Goal: Task Accomplishment & Management: Manage account settings

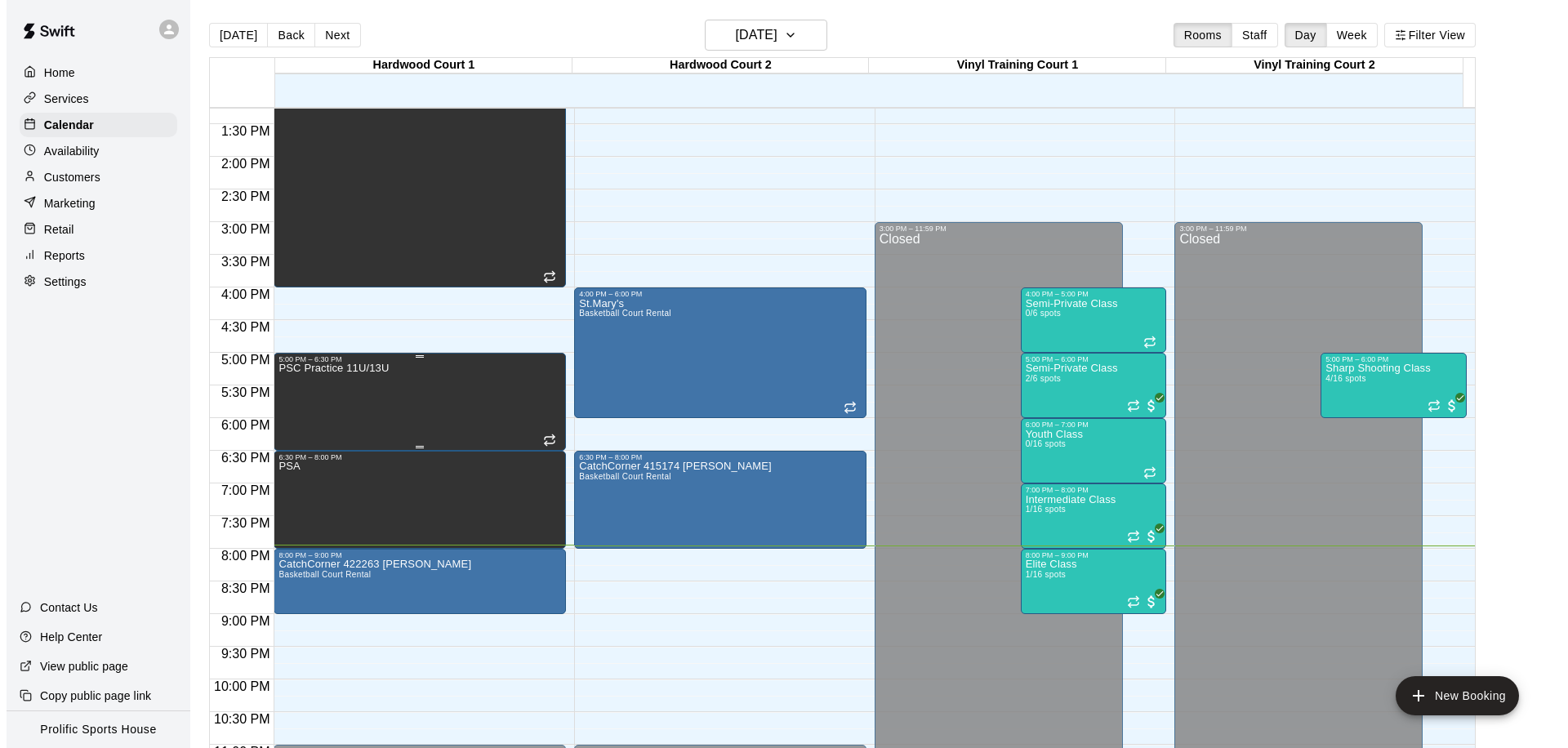
scroll to position [910, 0]
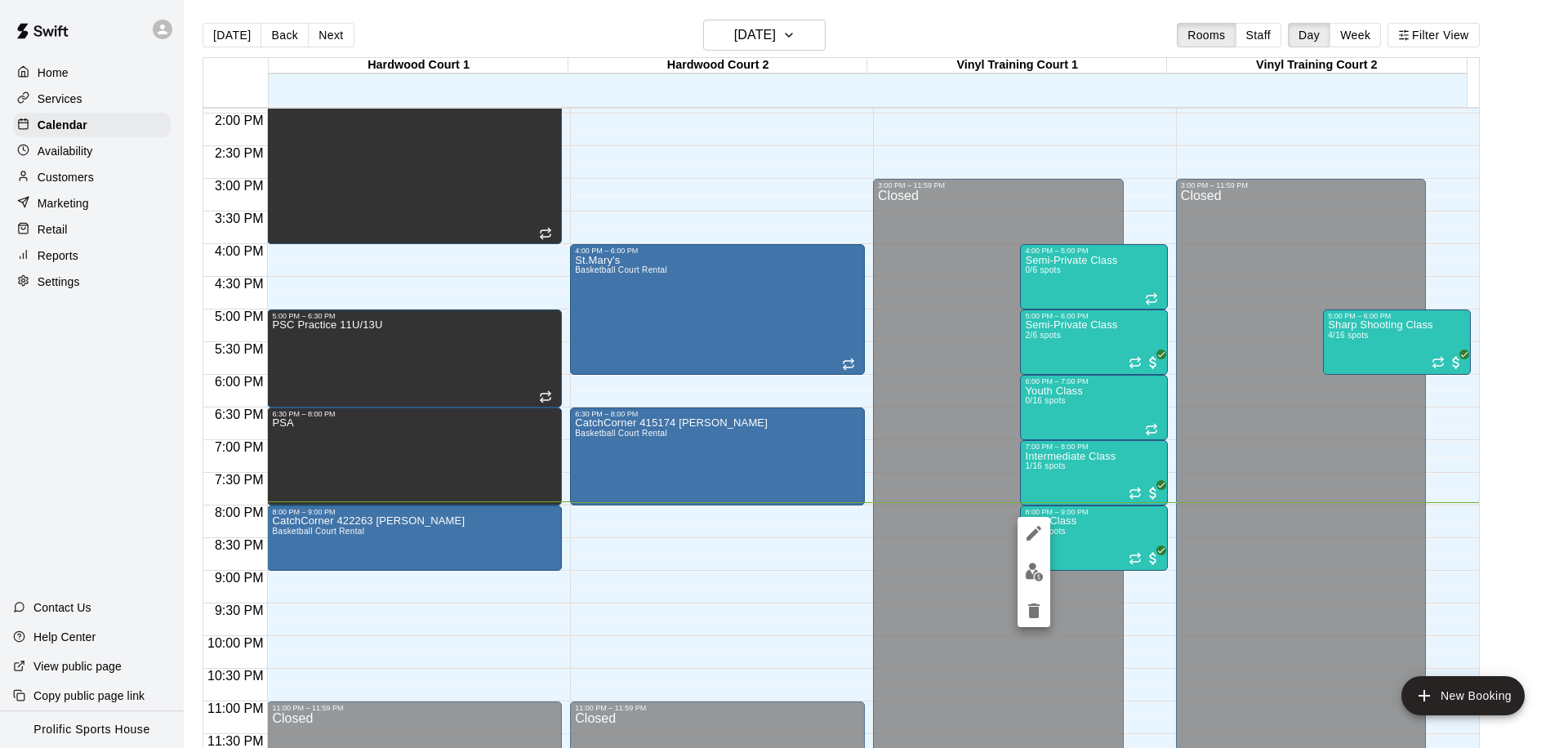
click at [1026, 578] on img "edit" at bounding box center [1034, 572] width 18 height 18
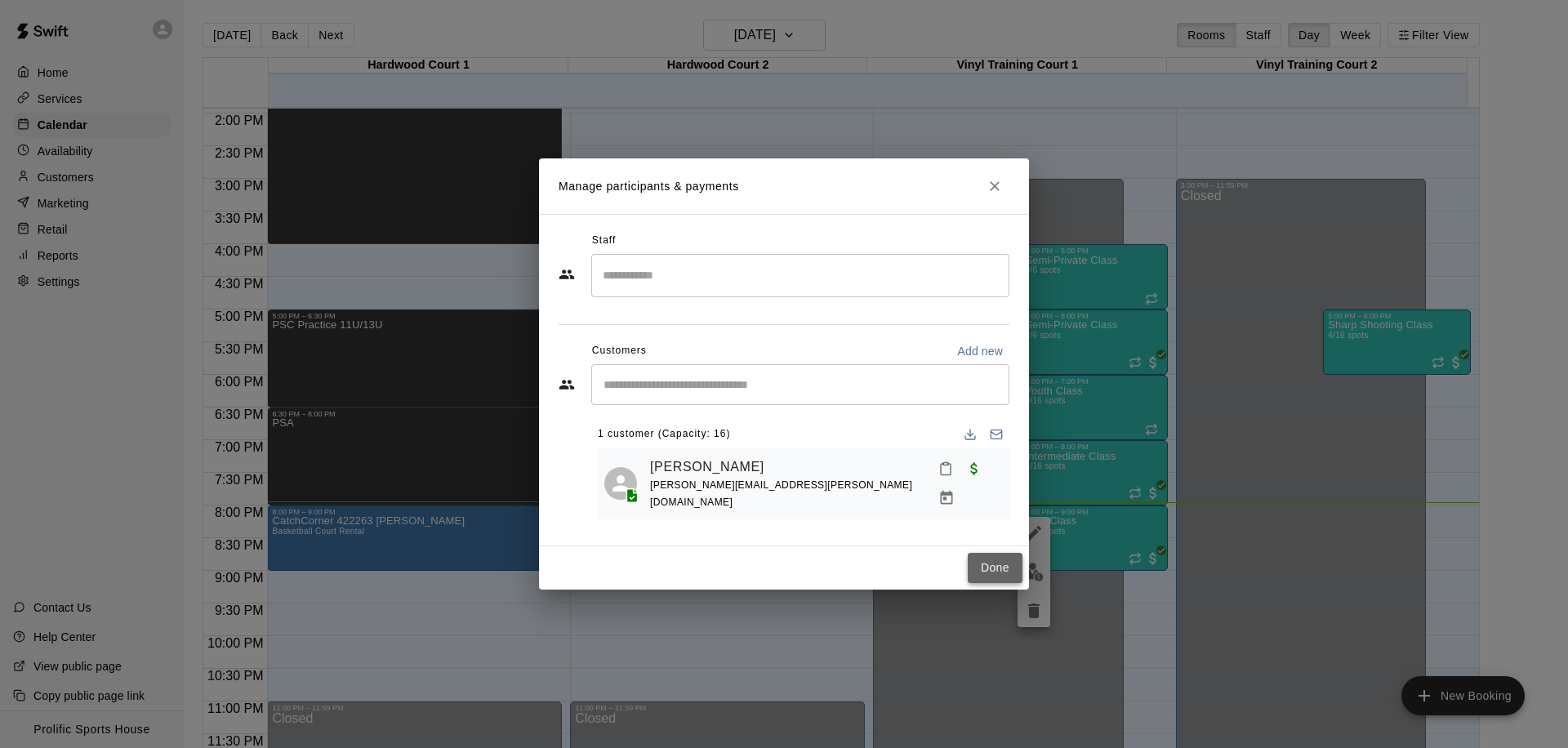
click at [969, 573] on button "Done" at bounding box center [994, 567] width 55 height 30
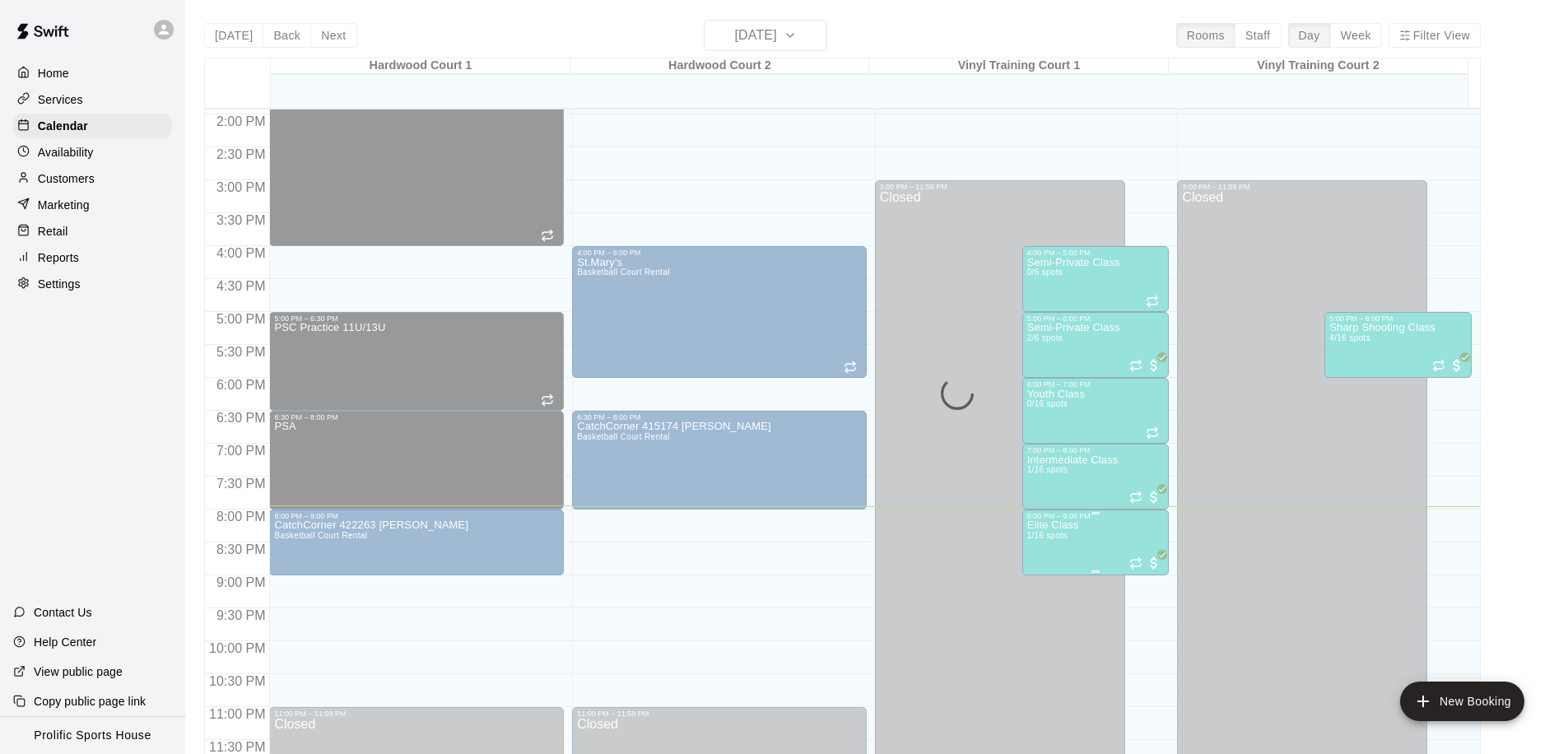
click at [1000, 578] on div "Closed" at bounding box center [1000, 484] width 240 height 586
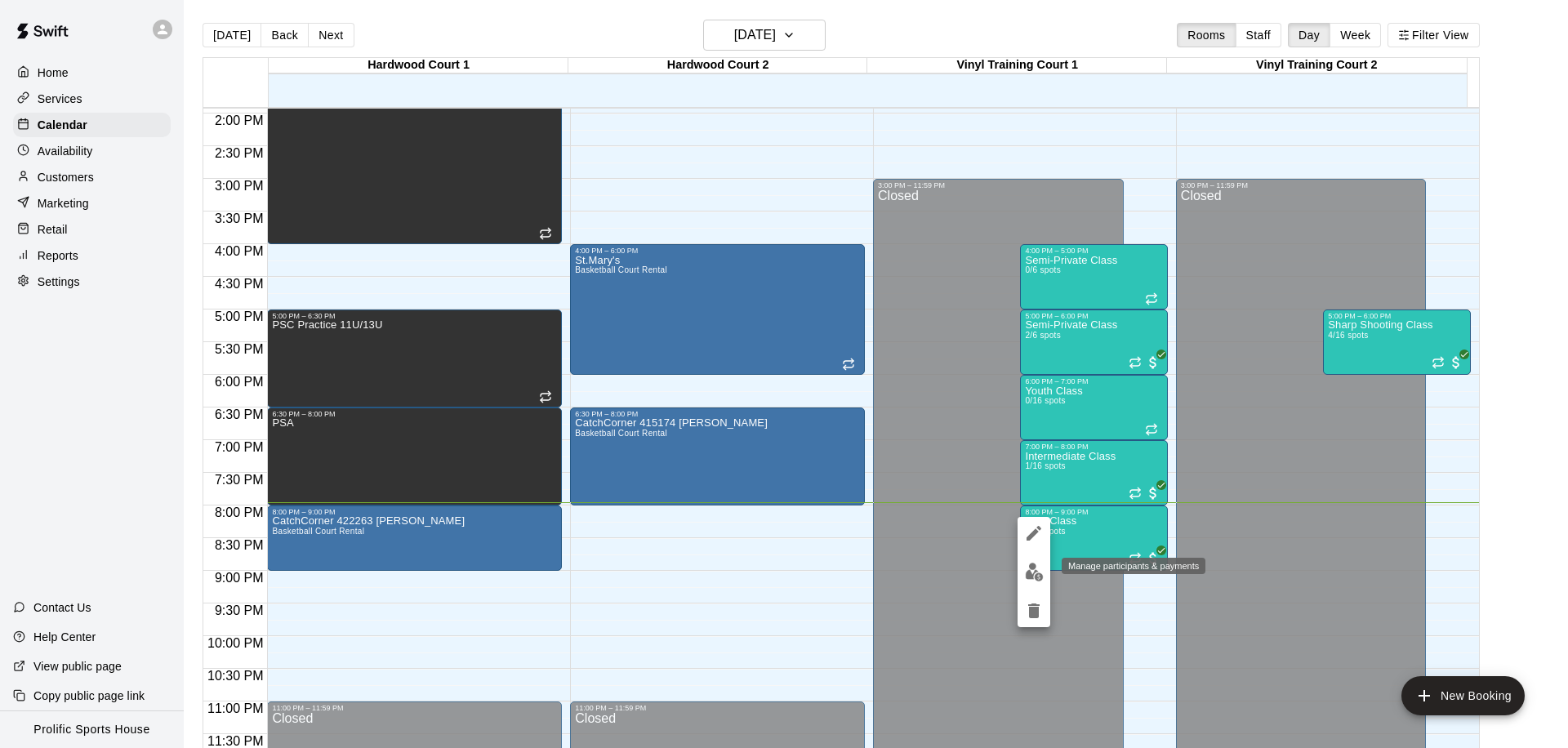
click at [1036, 582] on button "edit" at bounding box center [1033, 572] width 32 height 31
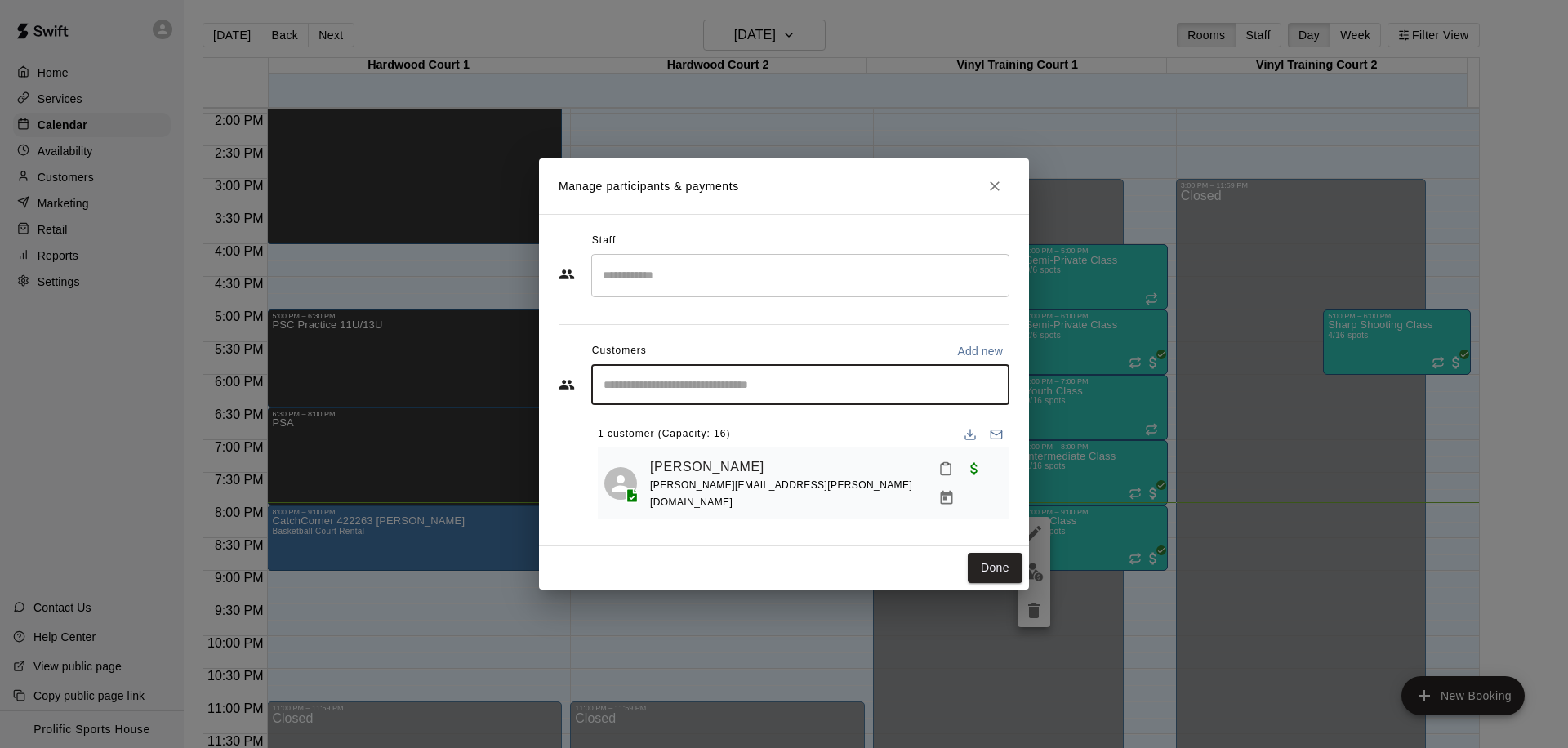
click at [682, 392] on input "Start typing to search customers..." at bounding box center [800, 384] width 404 height 17
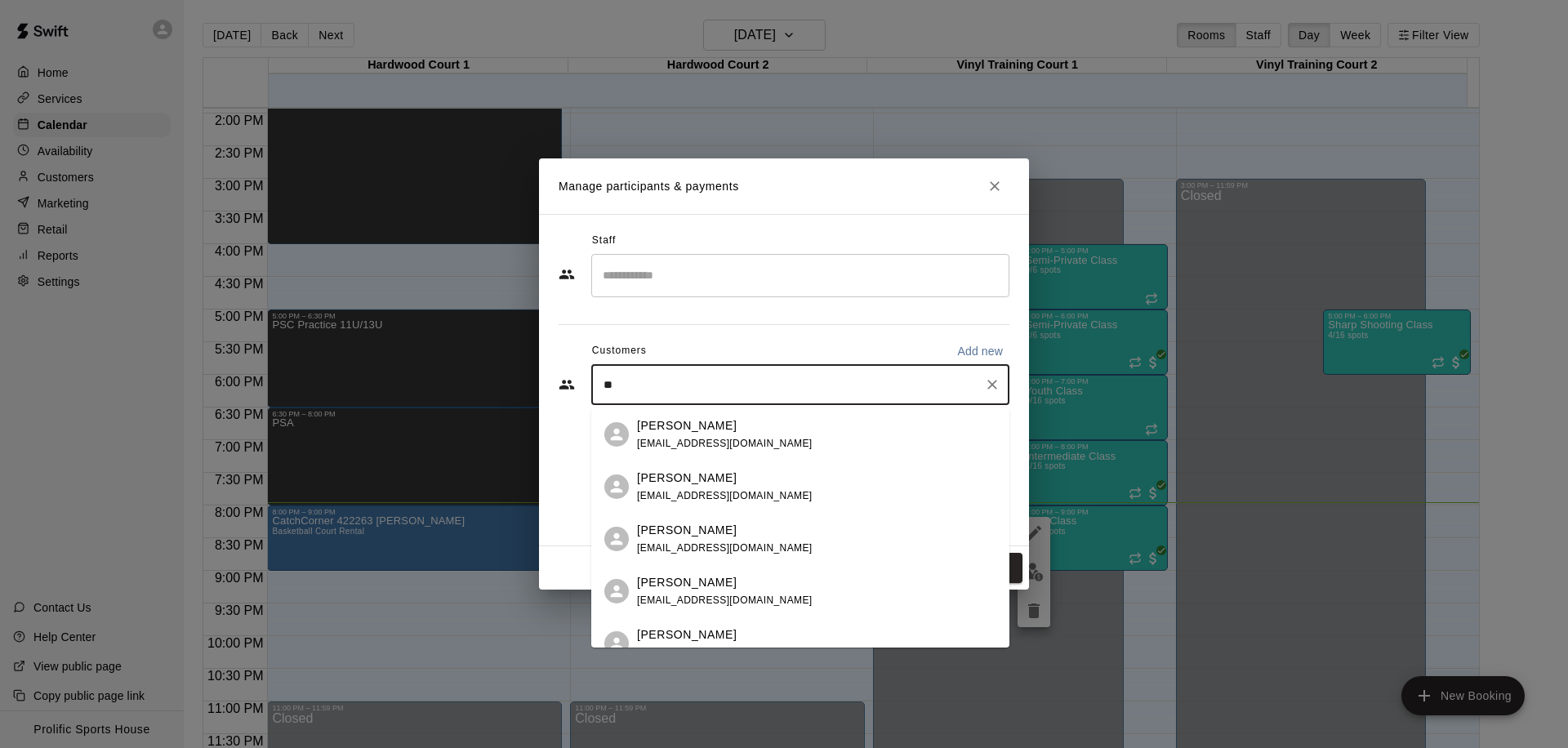
type input "*"
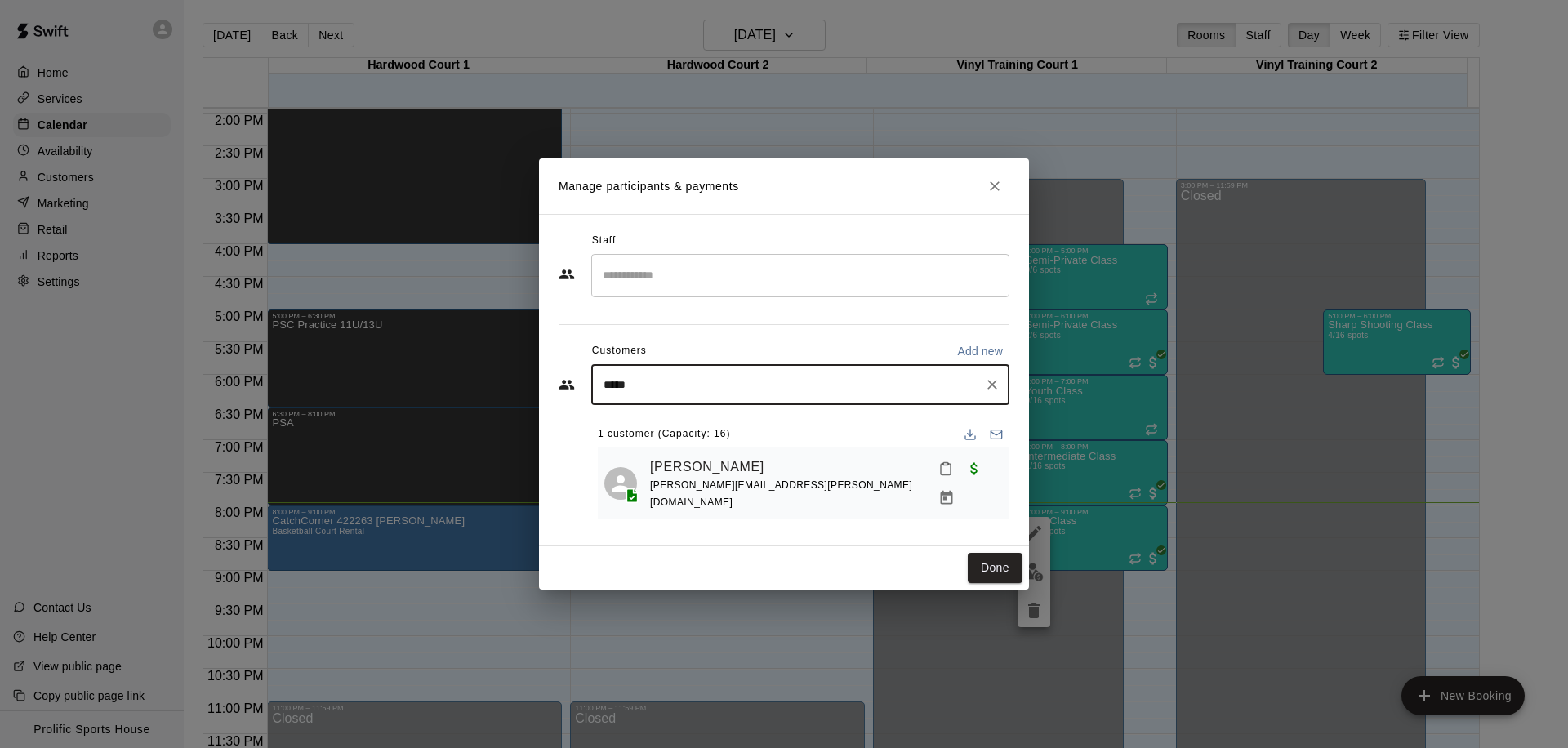
type input "******"
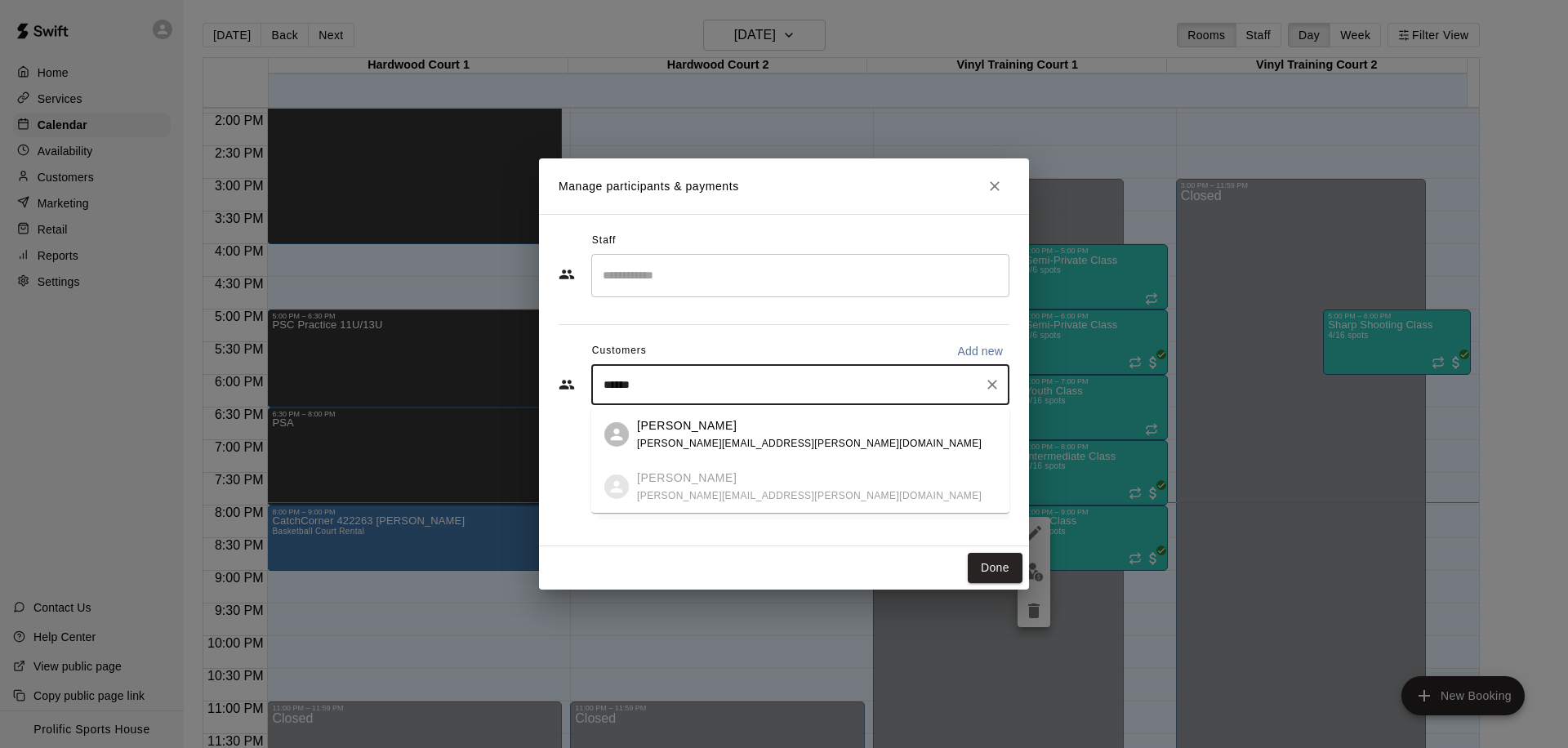
click at [834, 429] on div "[PERSON_NAME] [PERSON_NAME][EMAIL_ADDRESS][PERSON_NAME][DOMAIN_NAME]" at bounding box center [816, 435] width 359 height 35
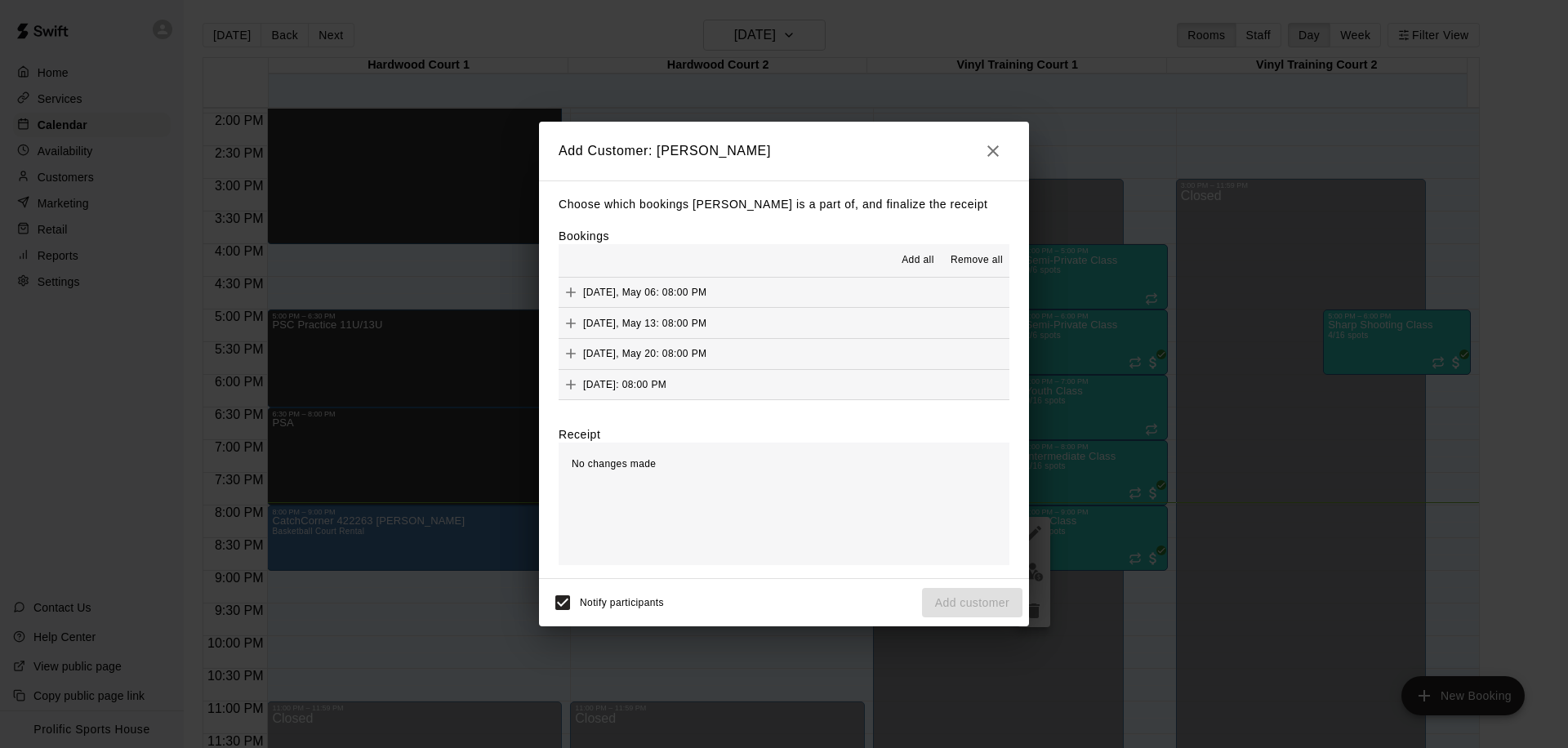
click at [930, 258] on span "Add all" at bounding box center [918, 260] width 32 height 17
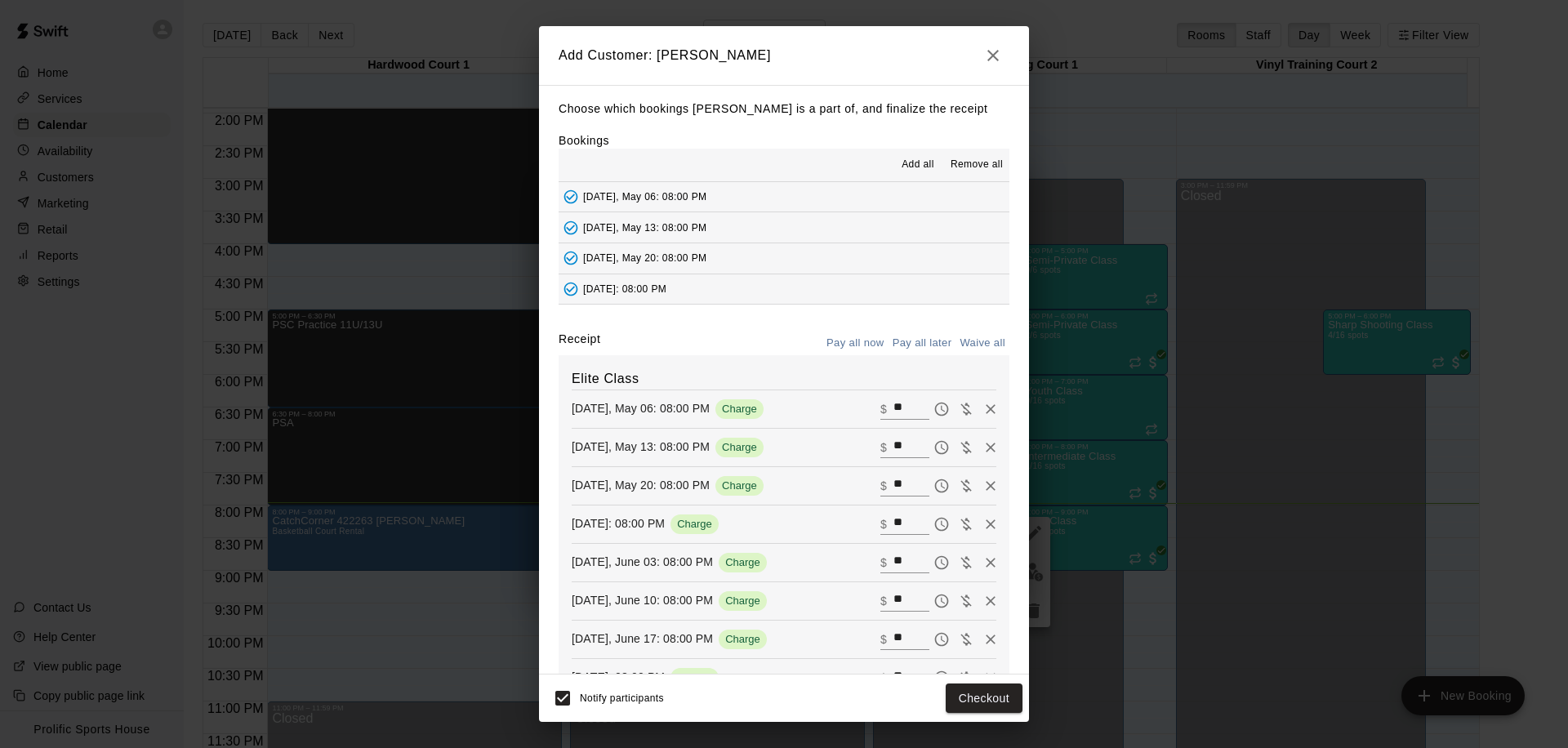
click at [994, 53] on icon "button" at bounding box center [992, 54] width 19 height 19
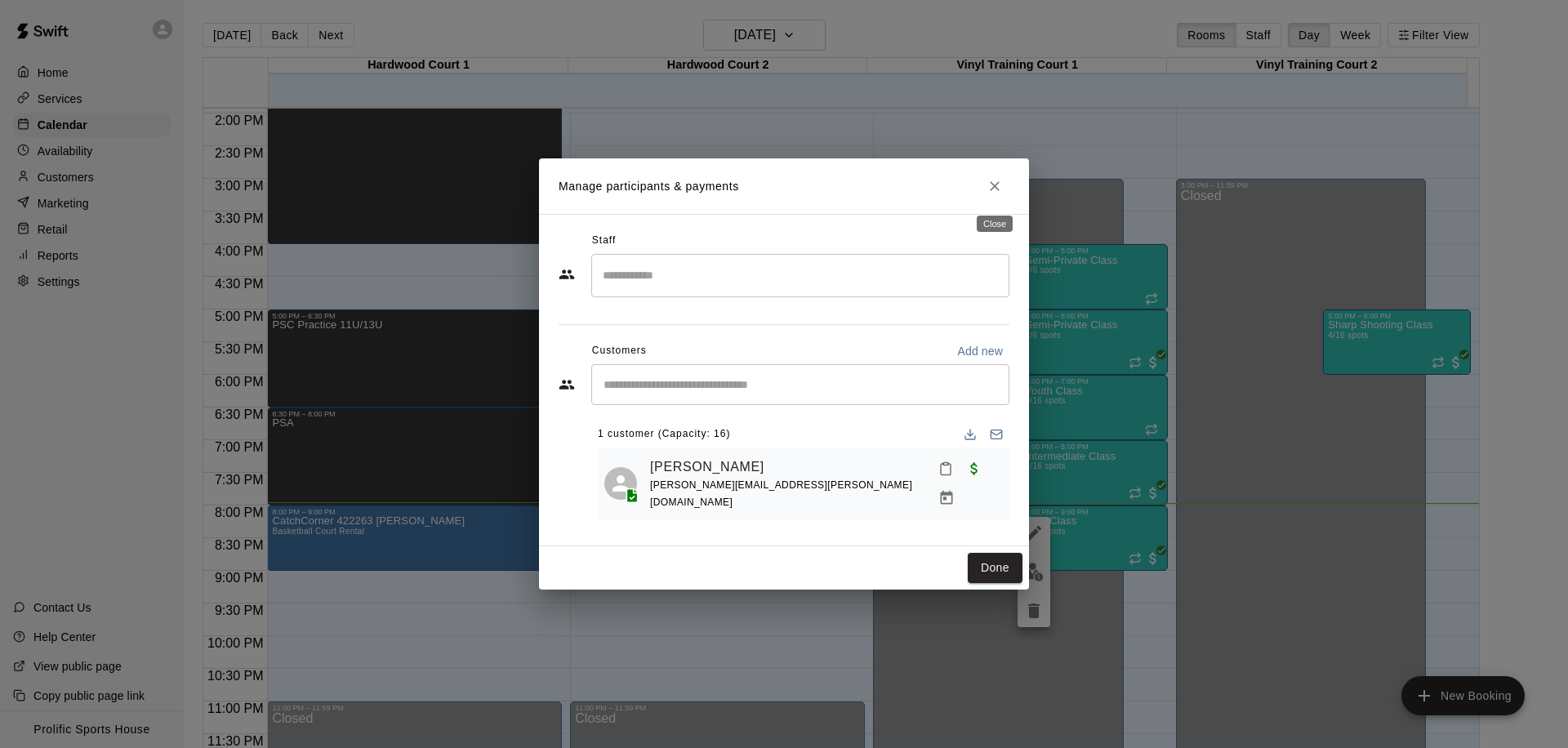
click at [1002, 187] on icon "Close" at bounding box center [995, 187] width 17 height 17
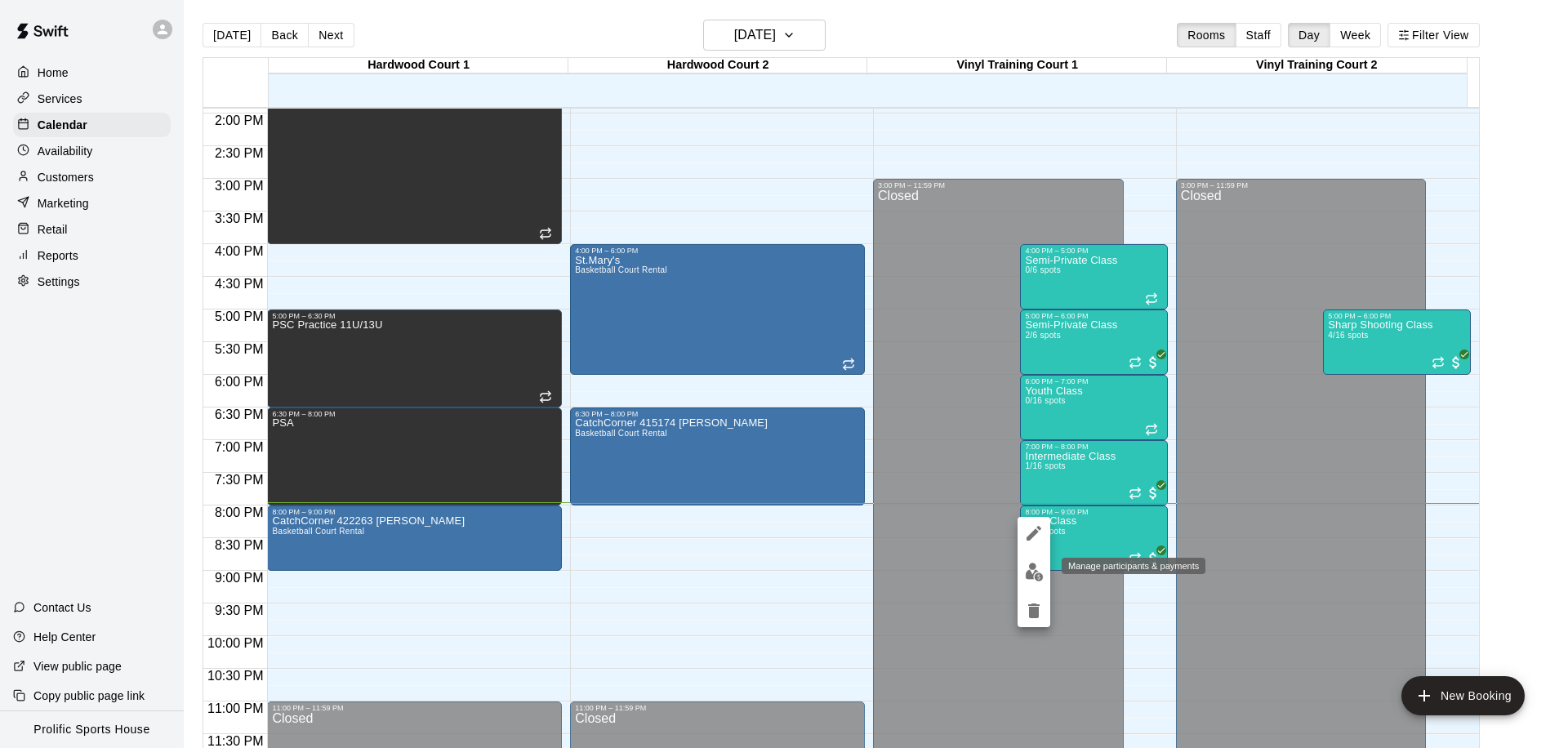
click at [1028, 578] on img "edit" at bounding box center [1034, 572] width 18 height 18
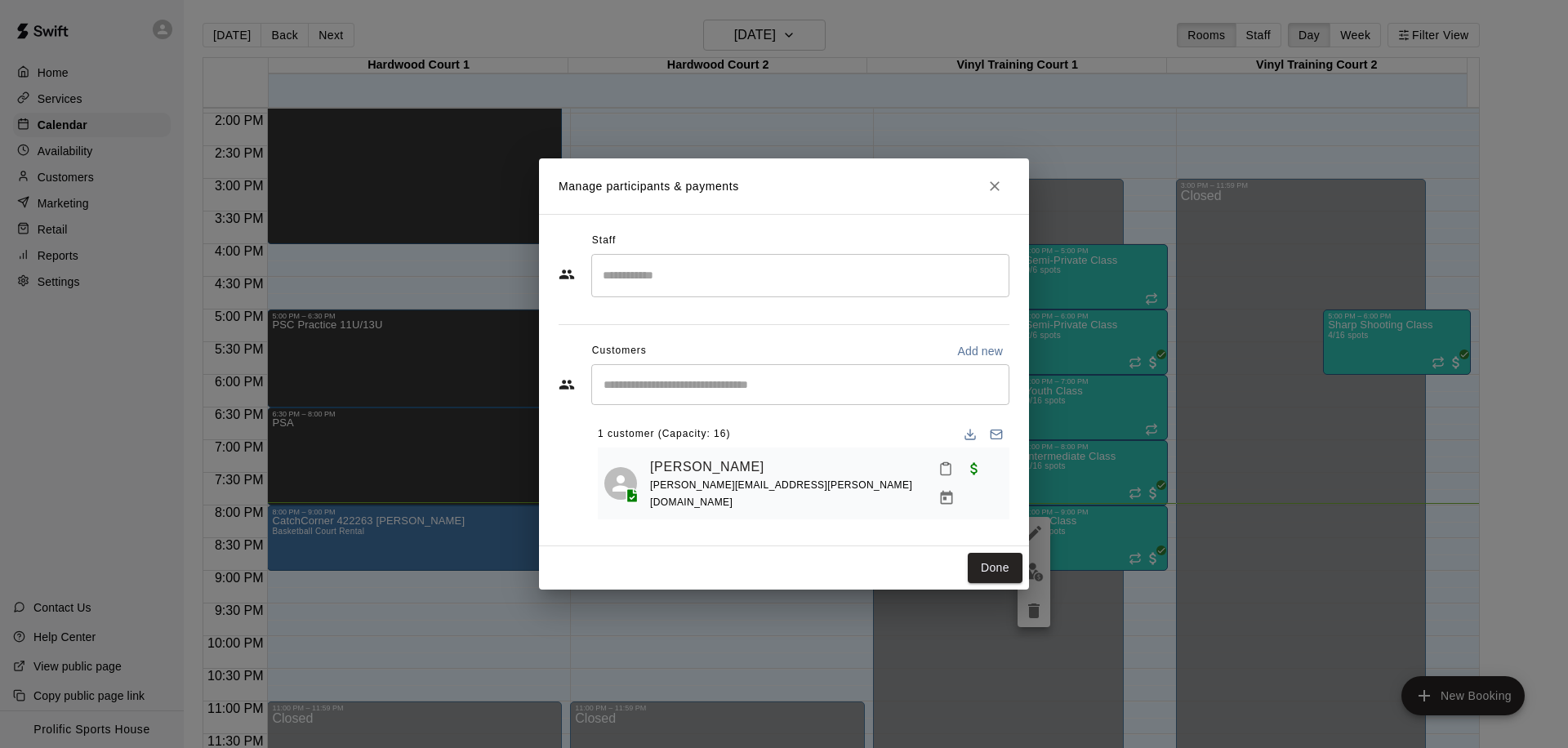
drag, startPoint x: 682, startPoint y: 250, endPoint x: 680, endPoint y: 273, distance: 23.1
click at [682, 259] on div "Staff ​" at bounding box center [784, 263] width 451 height 70
click at [681, 277] on input "Search staff" at bounding box center [800, 275] width 404 height 29
type input "*****"
click at [712, 382] on input "Start typing to search customers..." at bounding box center [800, 384] width 404 height 17
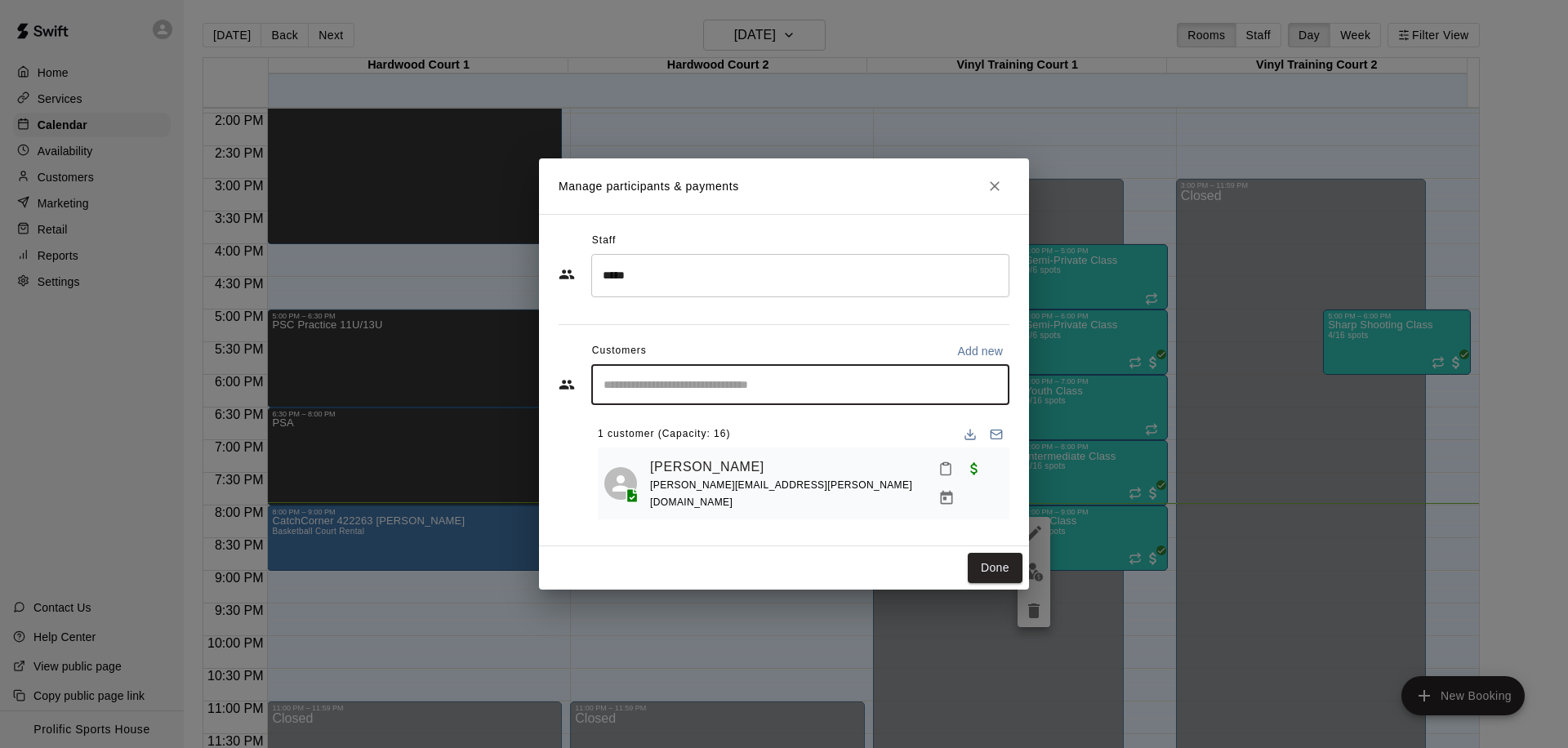
click at [712, 382] on input "Start typing to search customers..." at bounding box center [800, 384] width 404 height 17
click at [727, 282] on input "*****" at bounding box center [788, 275] width 379 height 29
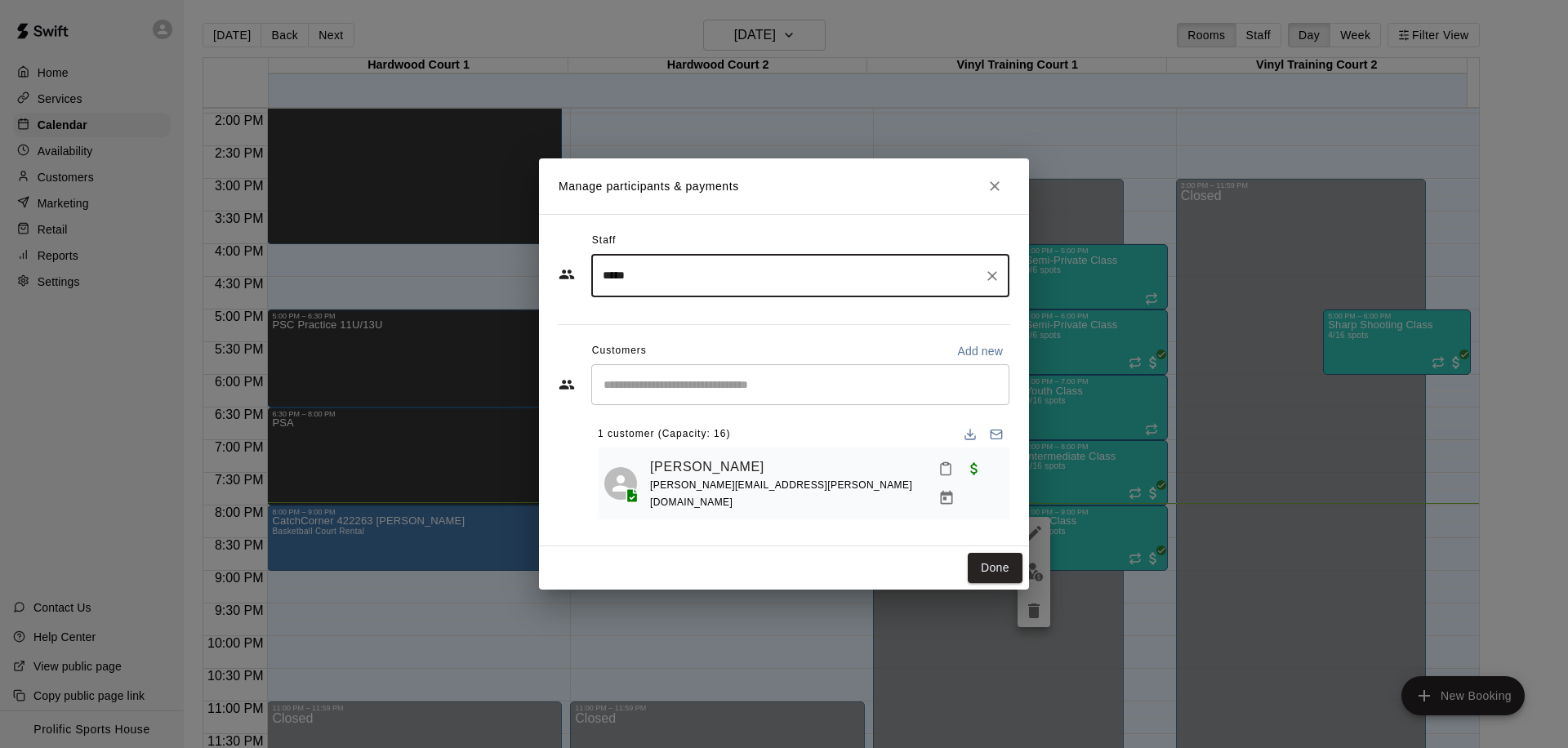
click at [727, 282] on input "*****" at bounding box center [788, 275] width 379 height 29
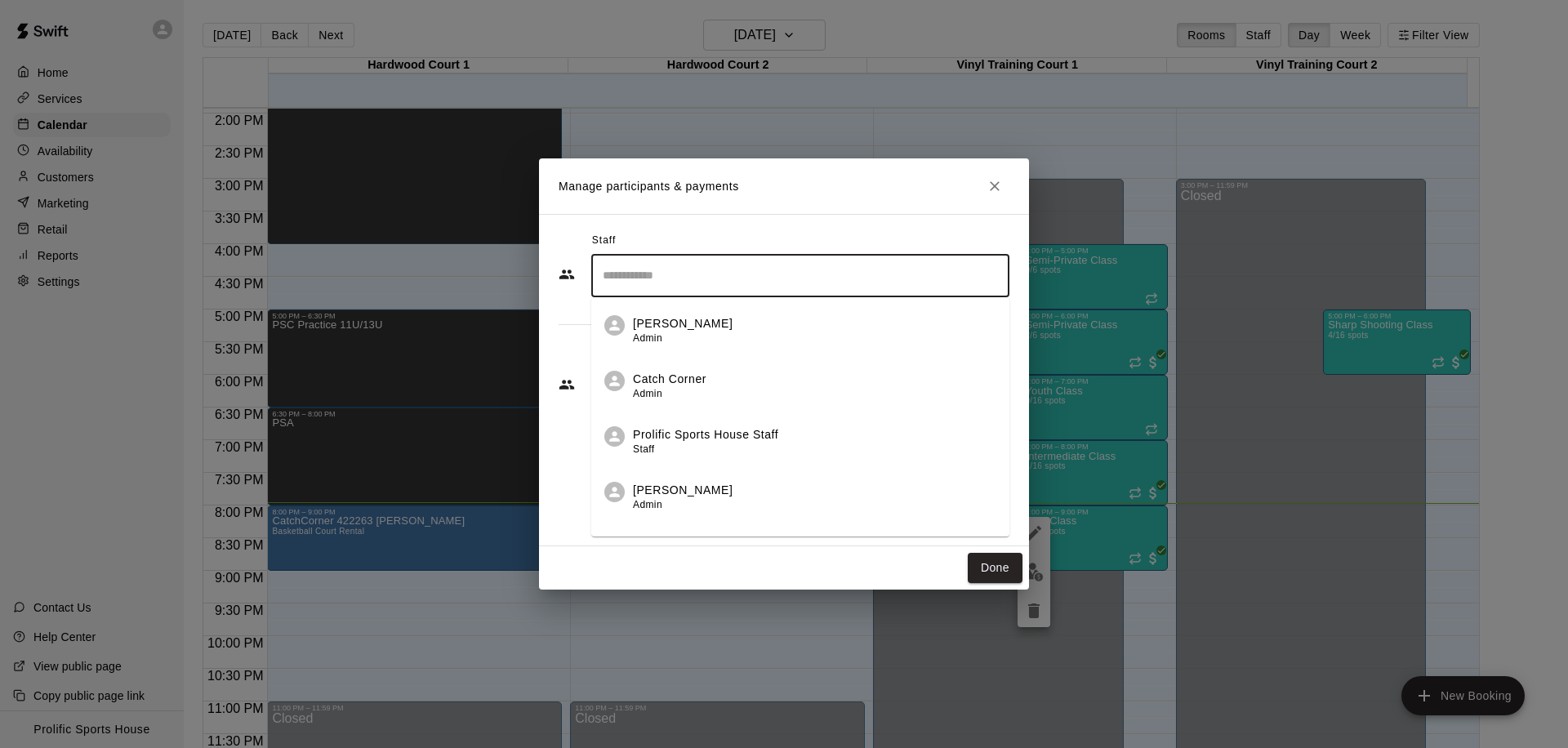
click at [564, 364] on div "Customers Add new" at bounding box center [784, 351] width 451 height 26
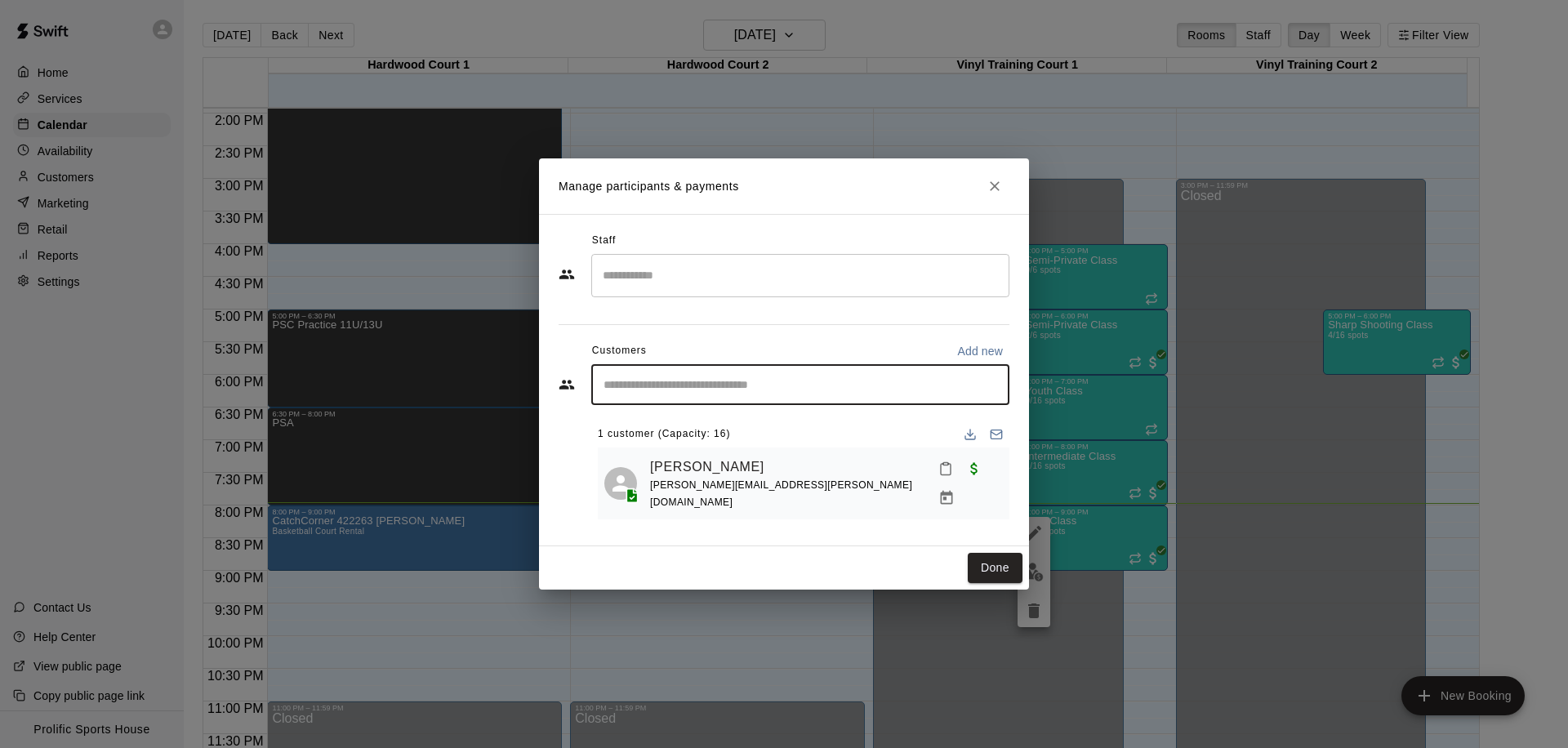
click at [667, 387] on input "Start typing to search customers..." at bounding box center [800, 384] width 404 height 17
type input "*****"
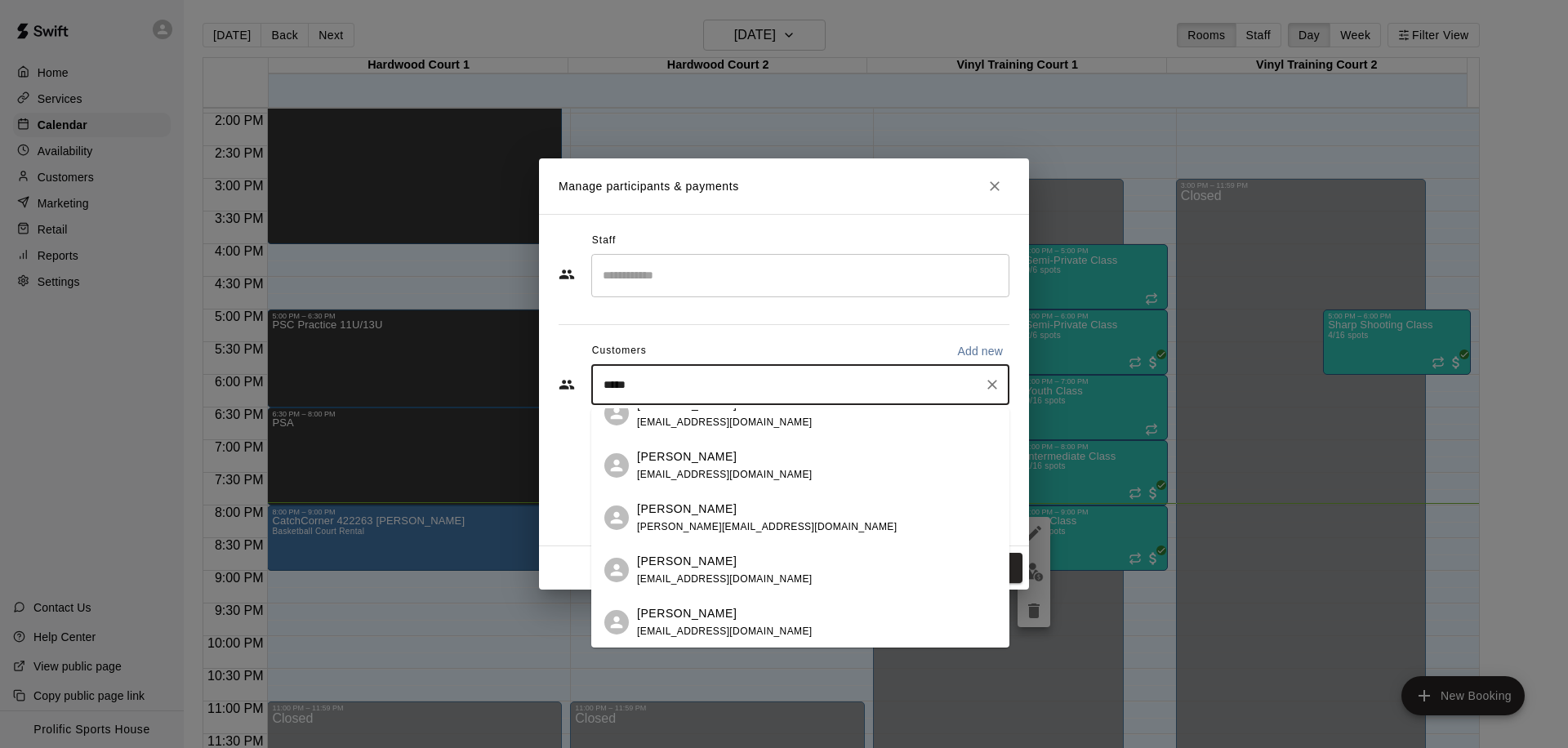
scroll to position [127, 0]
click at [821, 632] on div "[PERSON_NAME] Training - PSC Summer Plan: 8 Training Sessions Per Month Fall In…" at bounding box center [1090, 621] width 908 height 35
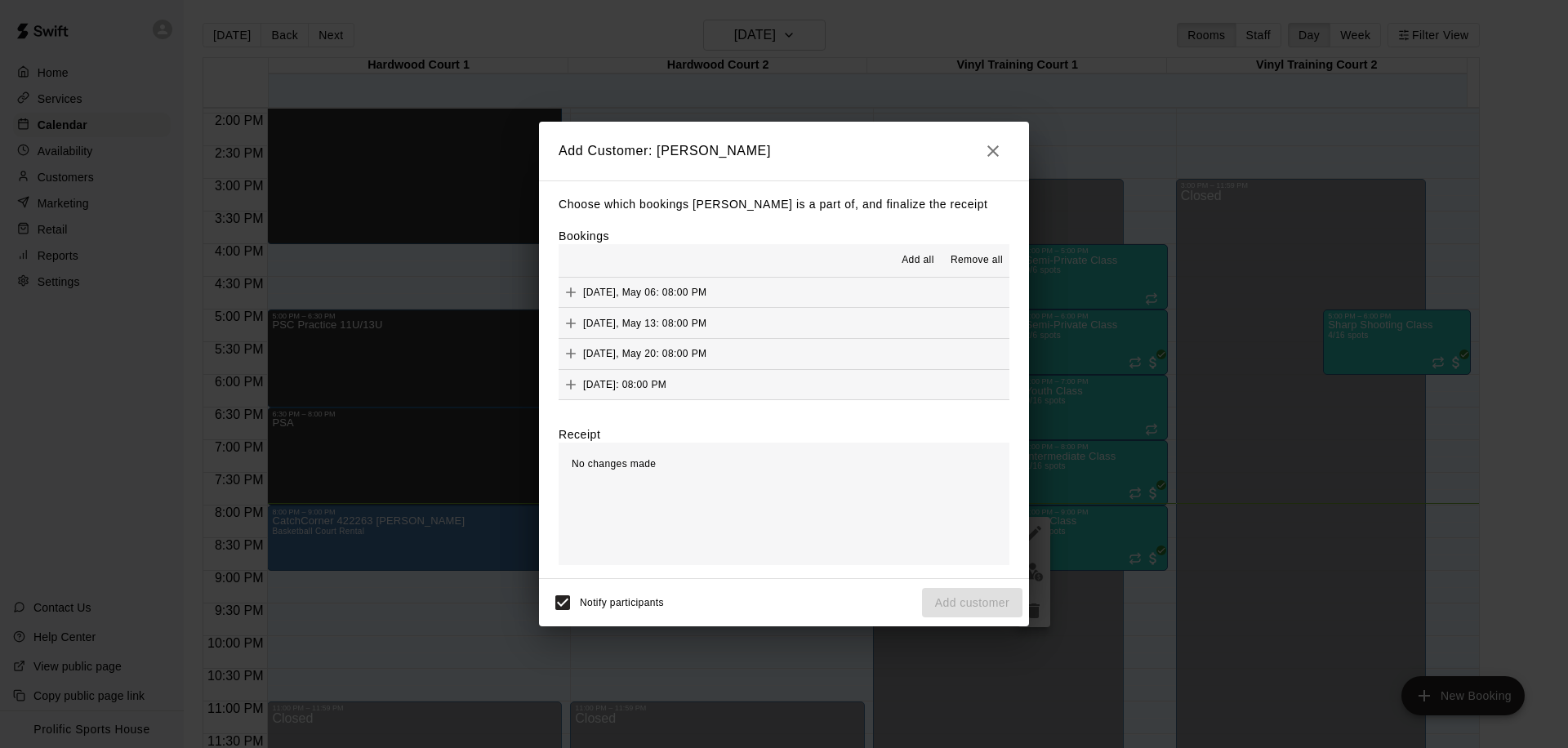
click at [775, 390] on button "[DATE]: 08:00 PM" at bounding box center [784, 384] width 451 height 30
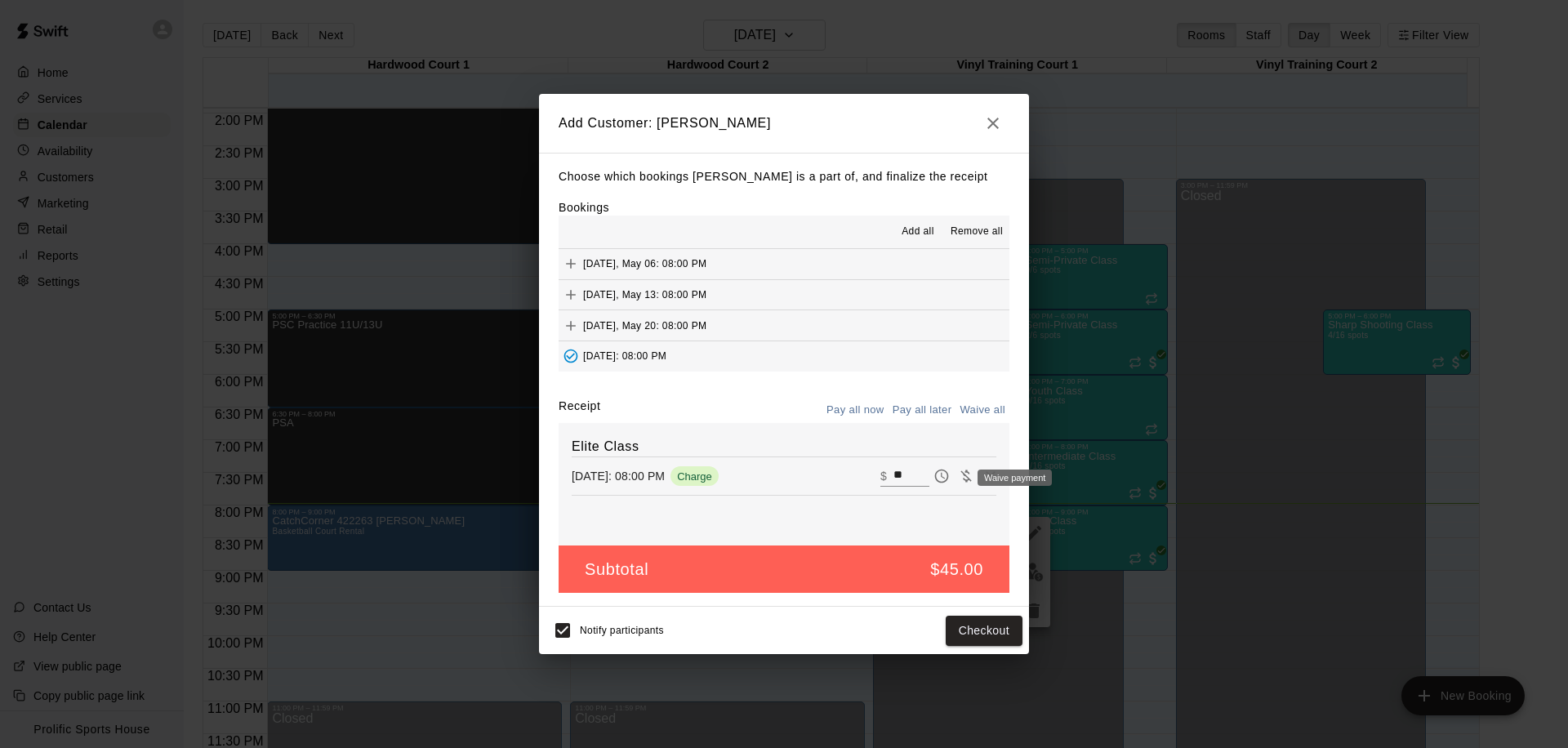
click at [980, 474] on div "Waive payment" at bounding box center [1015, 477] width 74 height 17
click at [980, 478] on div "Waive payment" at bounding box center [1015, 477] width 74 height 17
click at [974, 467] on div "Waive payment" at bounding box center [1010, 477] width 88 height 19
click at [982, 477] on icon "Remove" at bounding box center [991, 476] width 17 height 17
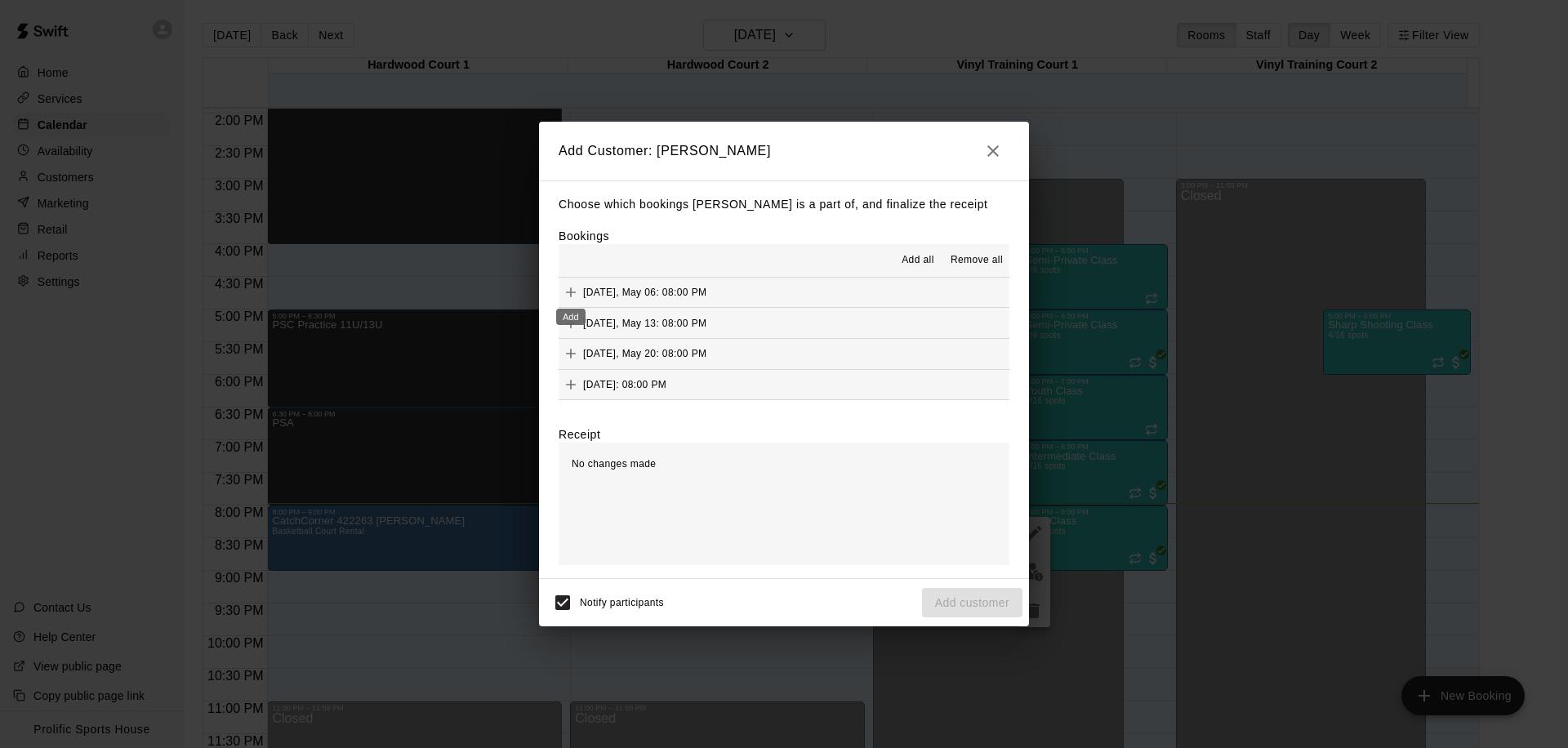
click at [565, 290] on icon "Add" at bounding box center [571, 293] width 17 height 17
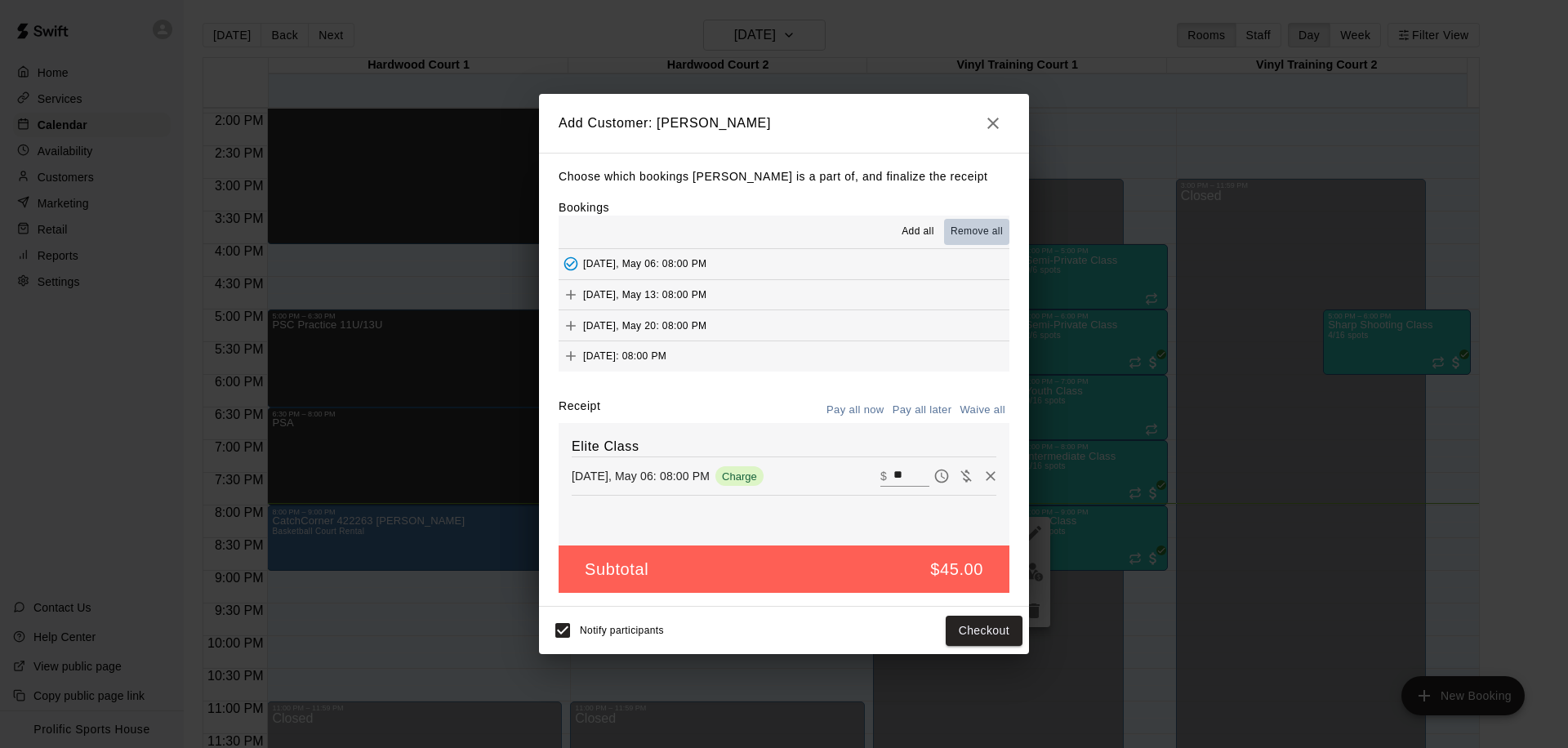
click at [965, 229] on span "Remove all" at bounding box center [977, 232] width 53 height 17
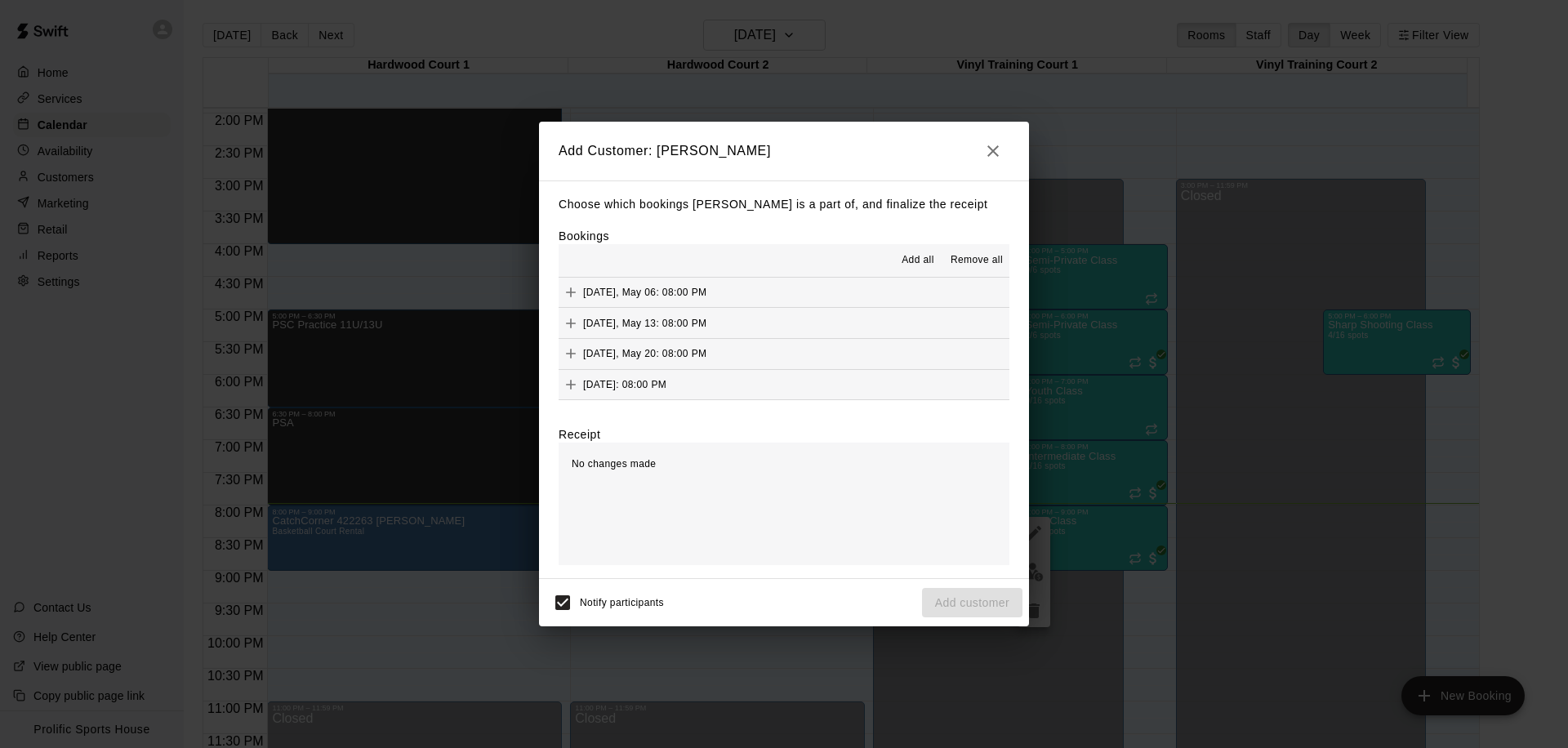
click at [974, 253] on span "Remove all" at bounding box center [977, 260] width 53 height 17
click at [977, 258] on span "Remove all" at bounding box center [977, 260] width 53 height 17
click at [690, 250] on div "Add all Remove all" at bounding box center [784, 259] width 451 height 32
click at [985, 158] on icon "button" at bounding box center [992, 151] width 19 height 19
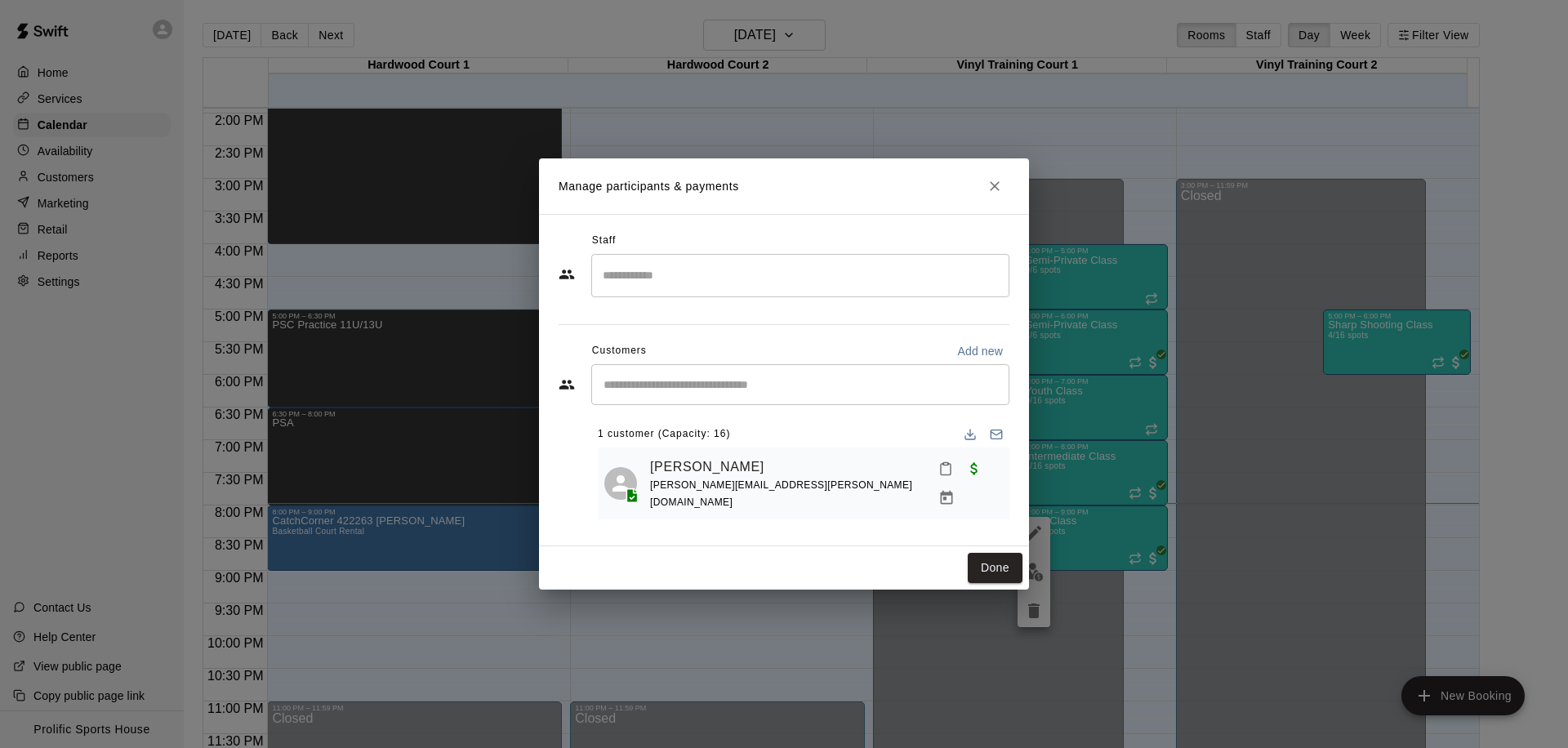
click at [723, 396] on div "​" at bounding box center [800, 384] width 419 height 41
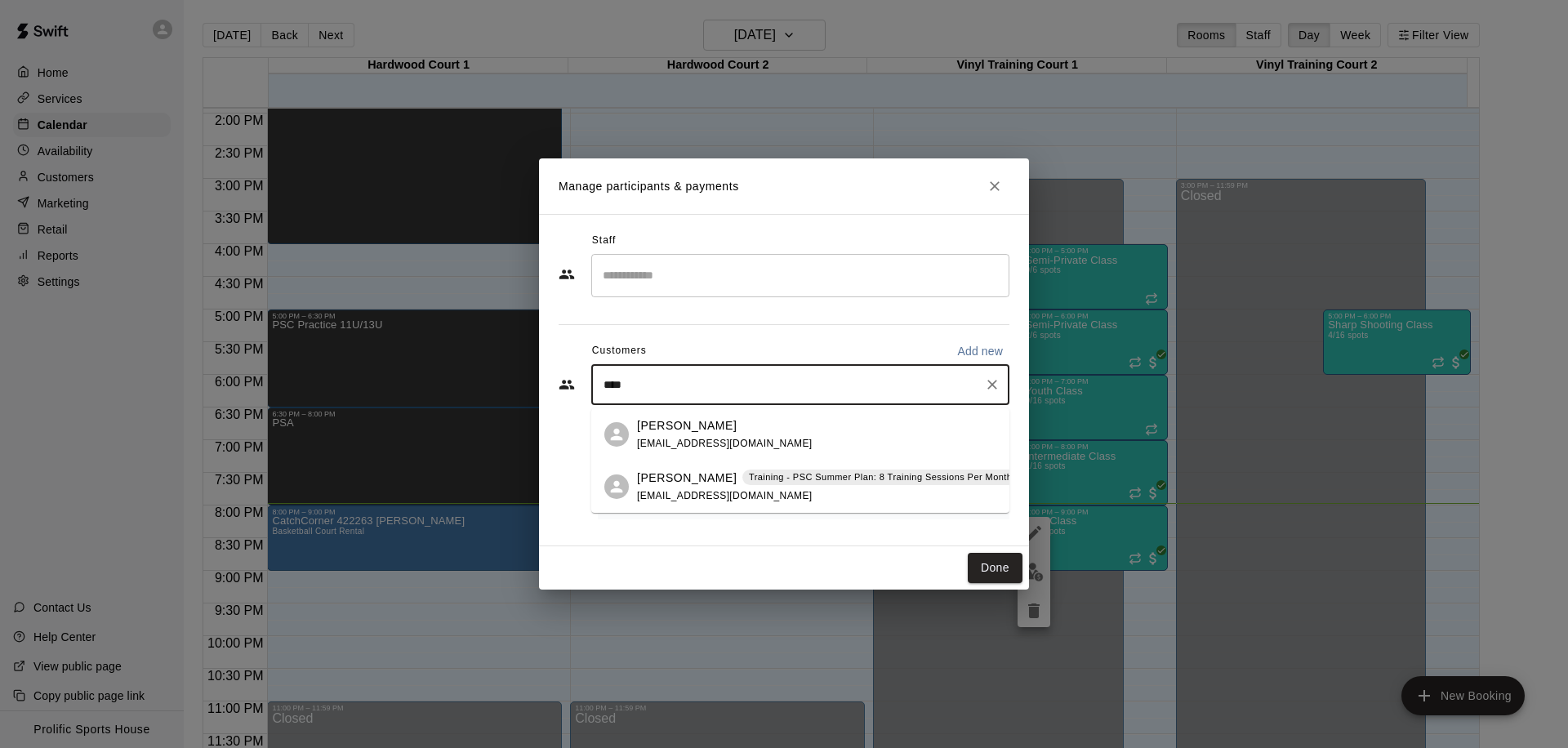
type input "*****"
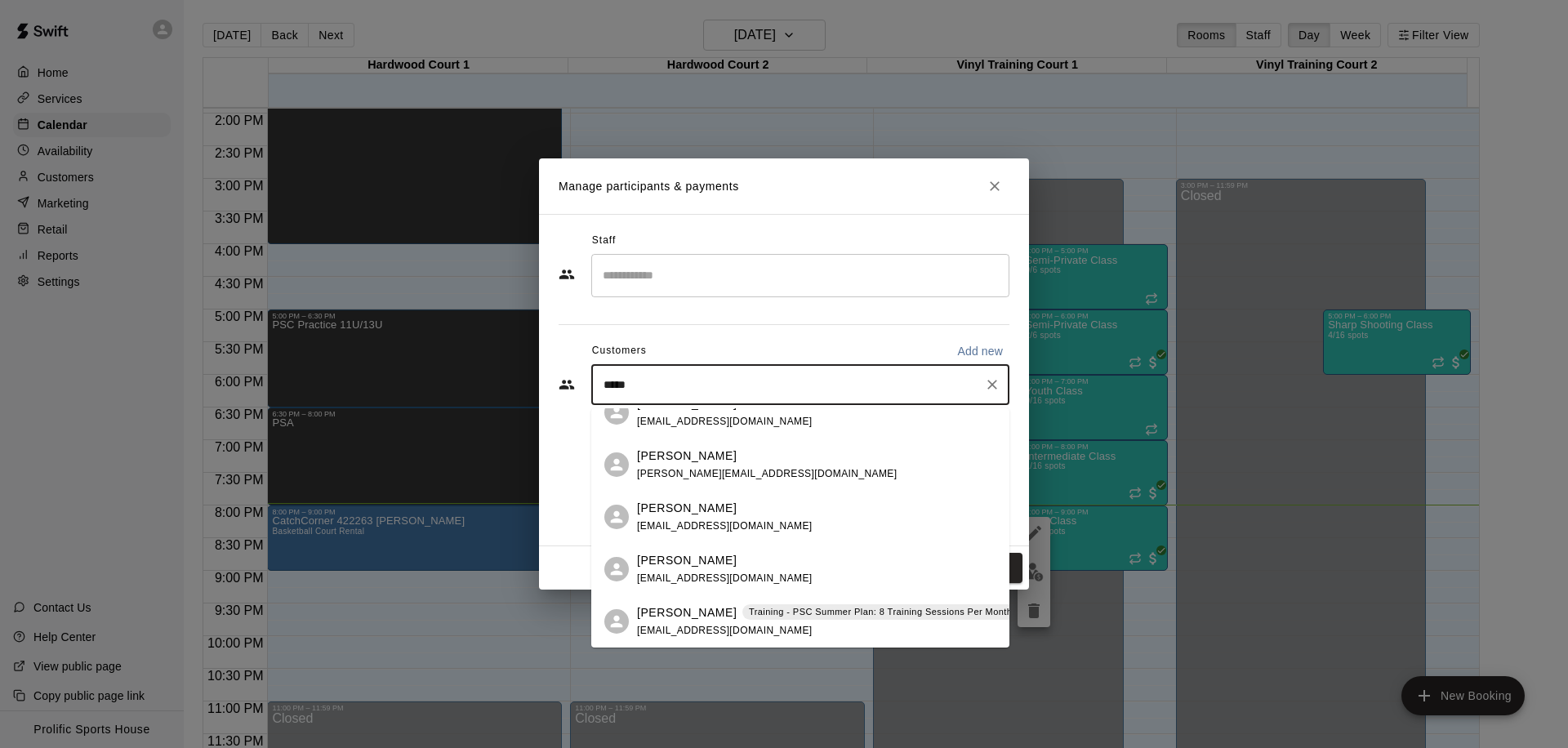
click at [792, 635] on div "[PERSON_NAME] Training - PSC Summer Plan: 8 Training Sessions Per Month Fall In…" at bounding box center [1090, 621] width 908 height 35
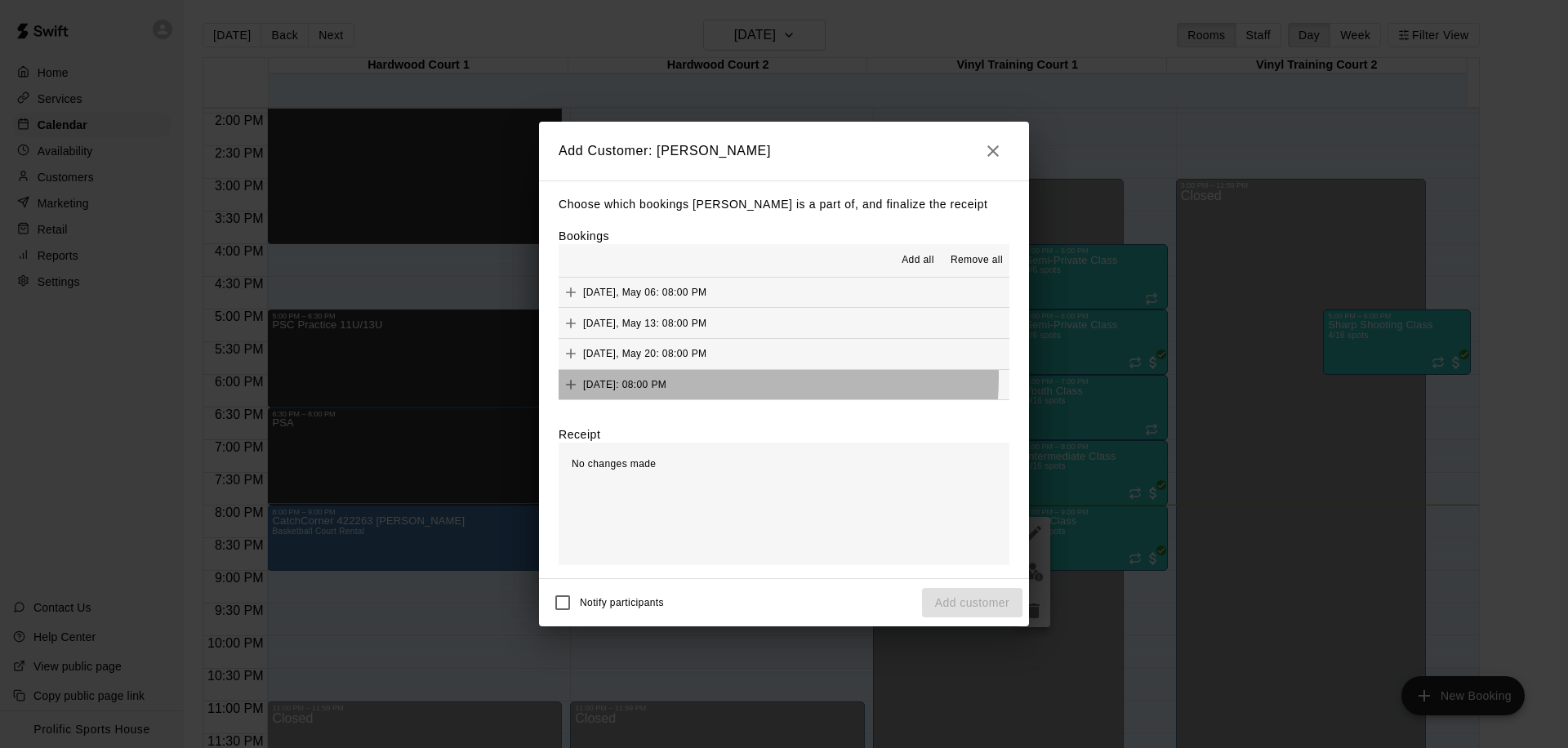
click at [717, 377] on button "[DATE]: 08:00 PM" at bounding box center [784, 384] width 451 height 30
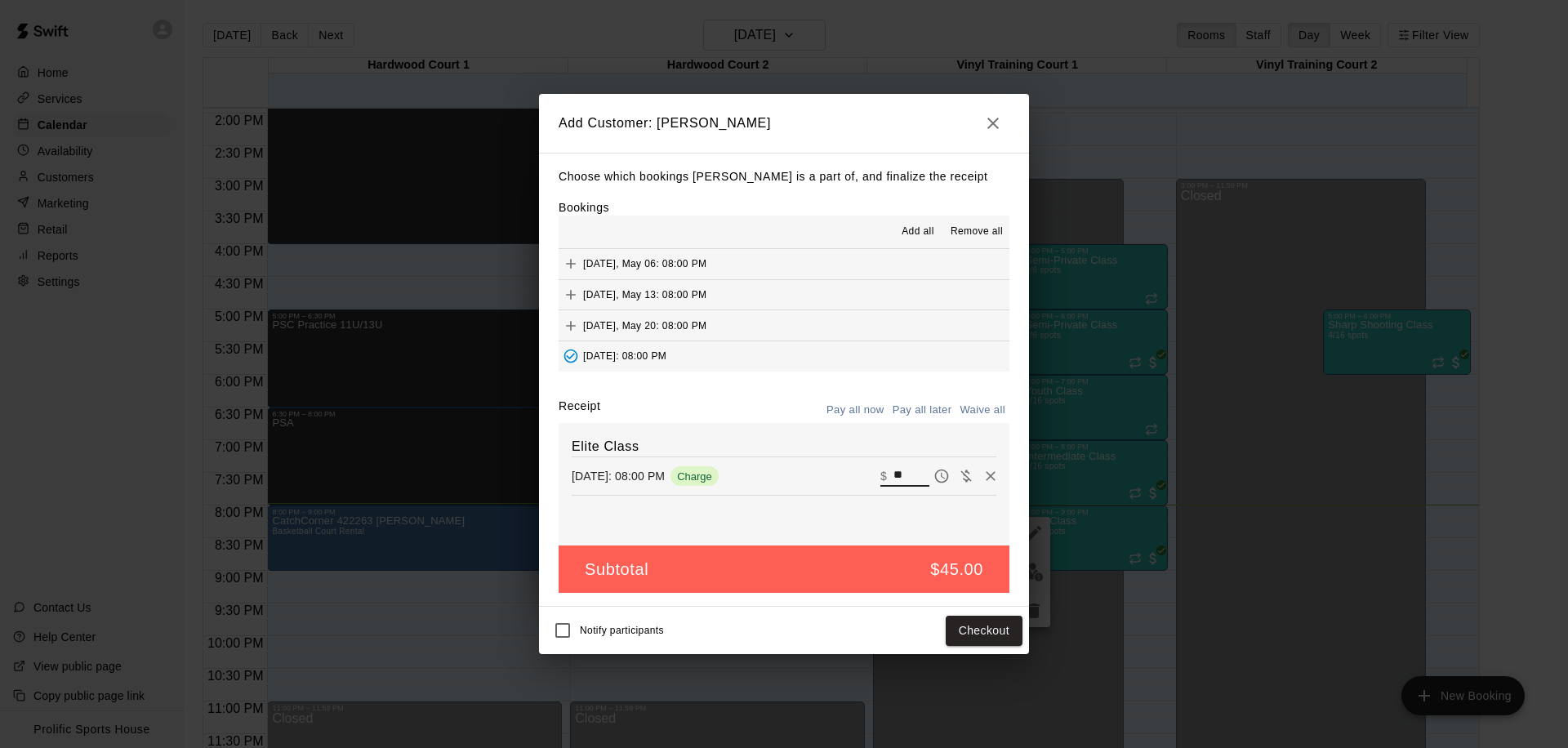
click at [893, 474] on input "**" at bounding box center [911, 476] width 36 height 21
drag, startPoint x: 906, startPoint y: 467, endPoint x: 833, endPoint y: 477, distance: 73.7
click at [833, 477] on div "[DATE]: 08:00 PM Charge ​ $ **" at bounding box center [784, 476] width 425 height 25
click at [902, 478] on input "**" at bounding box center [911, 476] width 36 height 21
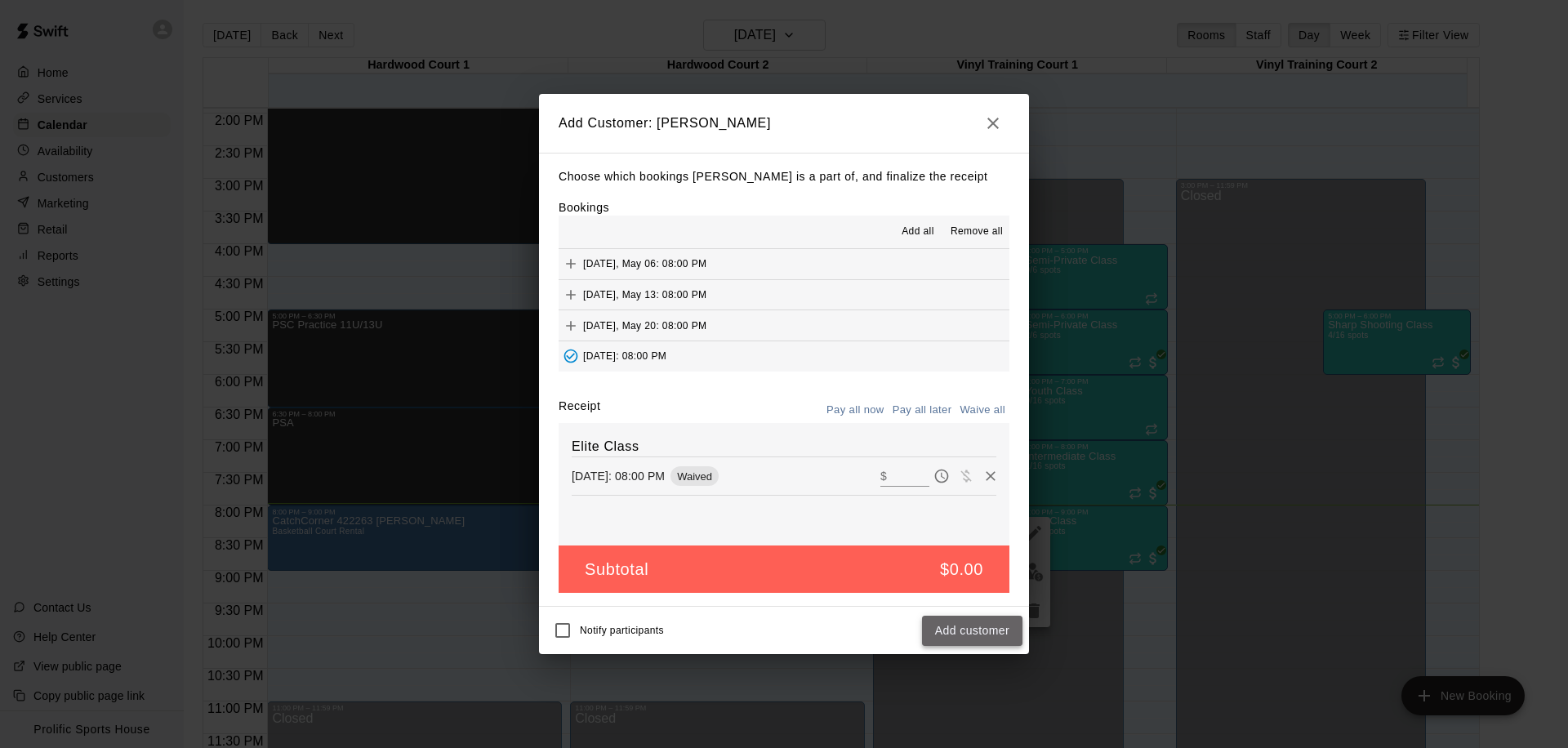
click at [985, 631] on button "Add customer" at bounding box center [972, 630] width 101 height 30
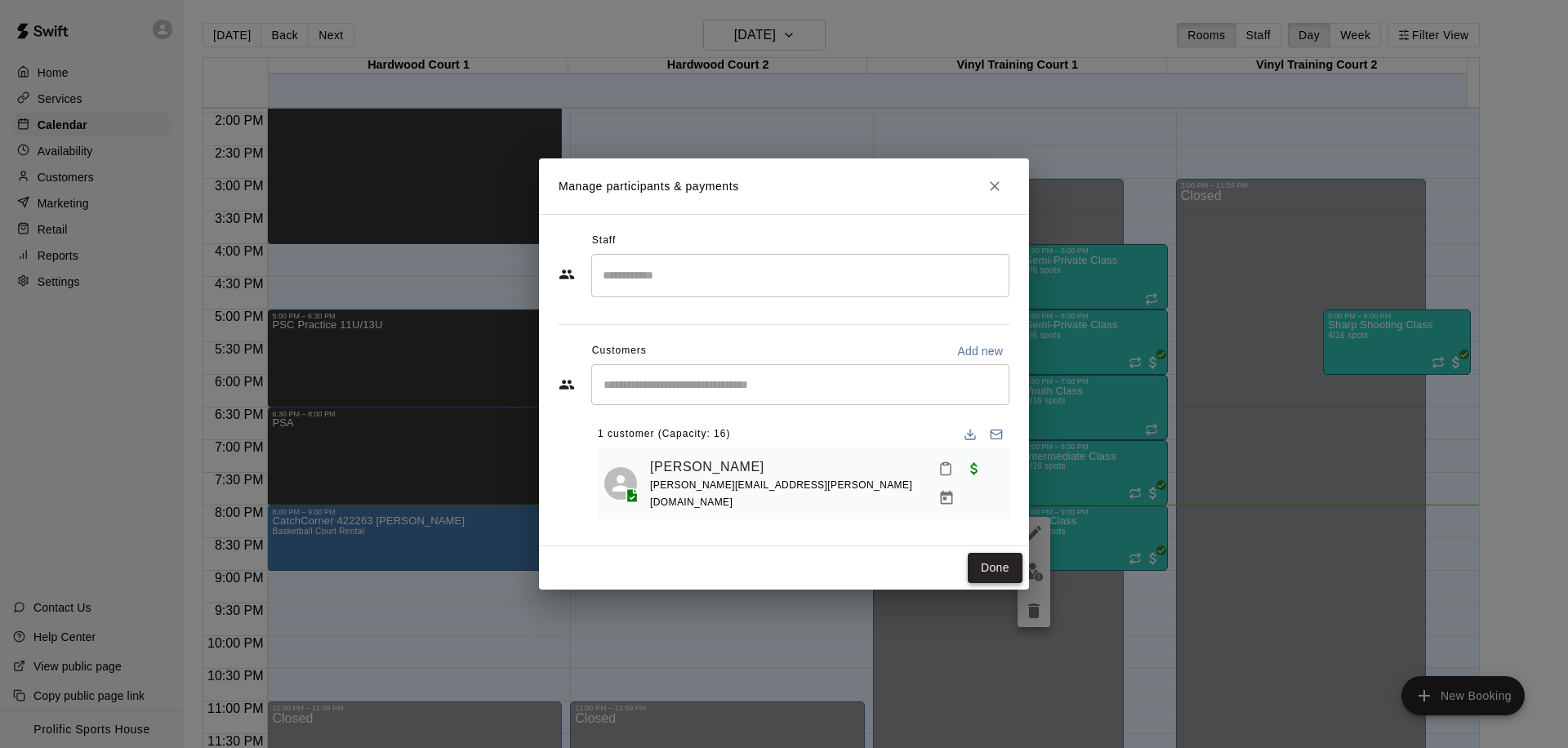
click at [991, 552] on button "Done" at bounding box center [994, 567] width 55 height 30
